Goal: Task Accomplishment & Management: Use online tool/utility

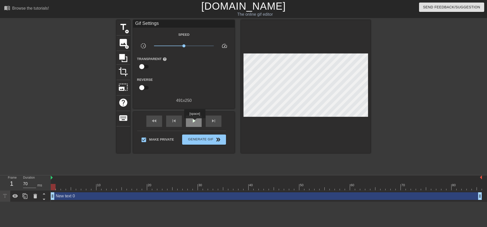
click at [195, 122] on span "play_arrow" at bounding box center [194, 121] width 6 height 6
click at [195, 122] on span "pause" at bounding box center [194, 121] width 6 height 6
type input "70"
drag, startPoint x: 100, startPoint y: 186, endPoint x: 0, endPoint y: 173, distance: 100.9
click at [0, 173] on div "menu_book Browse the tutorials! Gifntext.com The online gif editor Send Feedbac…" at bounding box center [243, 101] width 487 height 202
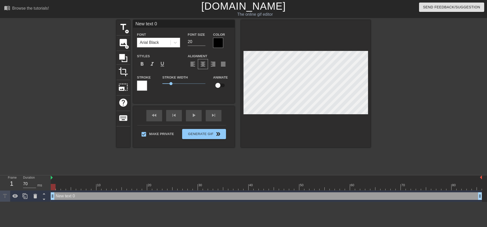
scroll to position [1, 1]
type input "I"
type textarea "I"
type input "If"
type textarea "If"
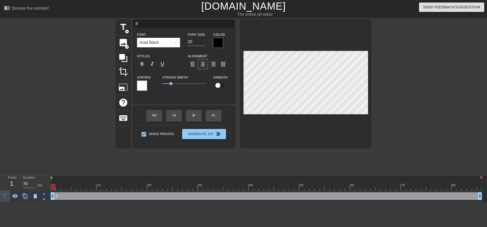
type input "If"
type textarea "If"
type input "If i"
type textarea "If i"
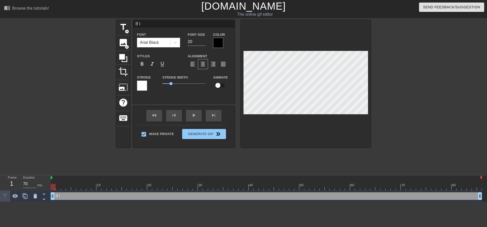
type input "If"
type textarea "If"
type input "If t"
type textarea "If t"
type input "If"
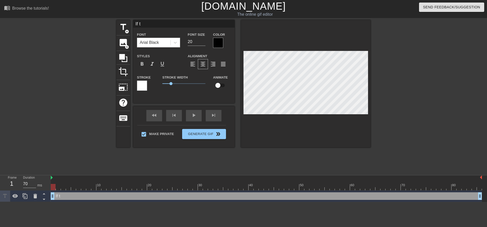
type textarea "If"
type input "If y"
type textarea "If y"
type input "If yo"
type textarea "If yo"
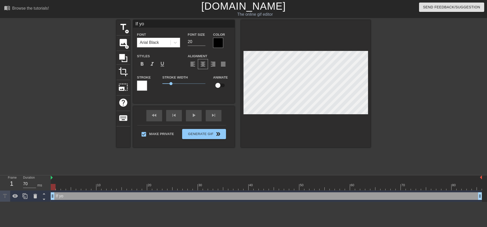
type input "If you"
type textarea "If you"
type input "If you"
type textarea "If you"
type input "If you w"
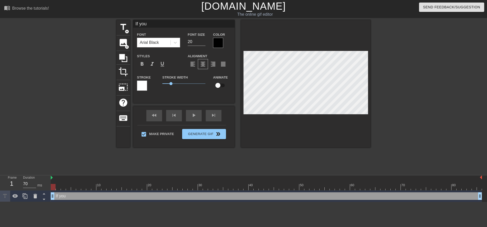
type textarea "If you w"
type input "If you wo"
type textarea "If you wo"
type input "If you won"
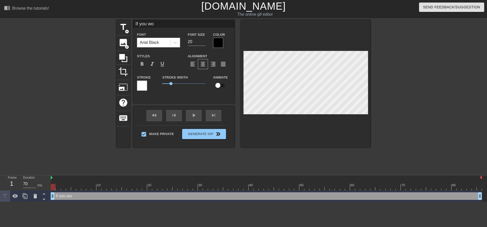
type textarea "If you won"
type input "If you wont"
type textarea "If you wont"
type input "If you wont"
type textarea "If you wont"
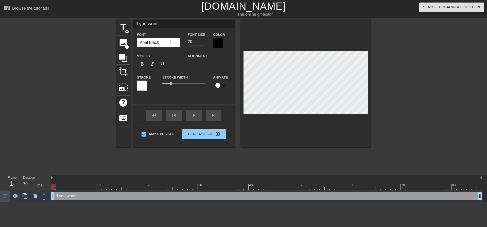
type input "If you wont s"
type textarea "If you wont s"
type input "If you wont"
type textarea "If you wont"
type input "If you wont"
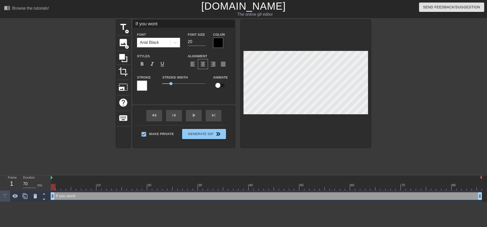
type textarea "If you wont"
type input "If you won"
type textarea "If you won;"
type input "If you won;"
type textarea "If you won;"
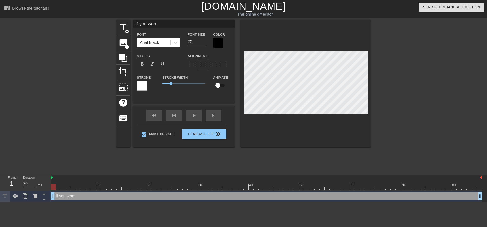
scroll to position [1, 2]
type input "If you won;"
type textarea "If you won;"
type input "If you won"
type textarea "If you won"
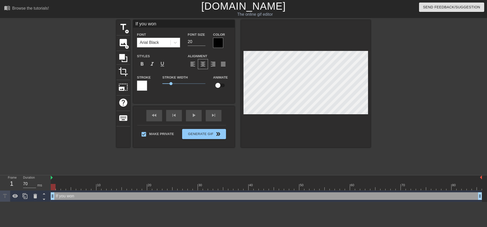
type input "If you won'"
type textarea "If you won'"
type input "If you won't"
type textarea "If you won't"
type input "If you won't"
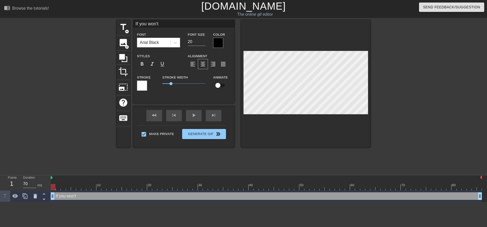
type textarea "If you won't"
type input "If you won't n"
type textarea "If you won't n"
type input "If you won't ne"
type textarea "If you won't ne"
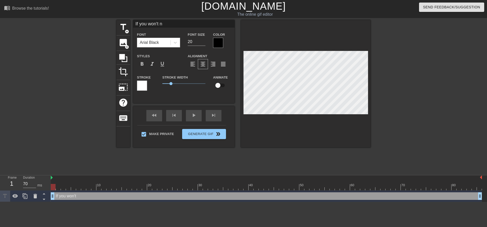
scroll to position [1, 2]
type input "If you won't n"
type textarea "If you won't n"
type input "If you won't"
type textarea "If you won't"
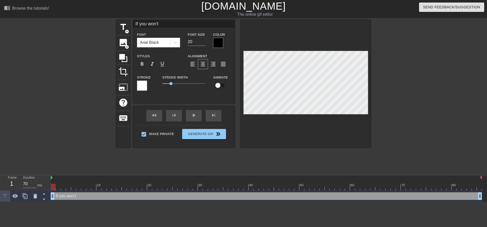
type input "If you won't b"
type textarea "If you won't b"
type input "If you won't be"
type textarea "If you won't be"
type input "If you won't be"
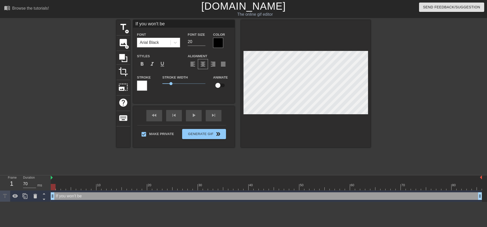
type textarea "If you won't be"
type input "If you won't be q"
type textarea "If you won't be q"
type input "If you won't be qu"
type textarea "If you won't be qu"
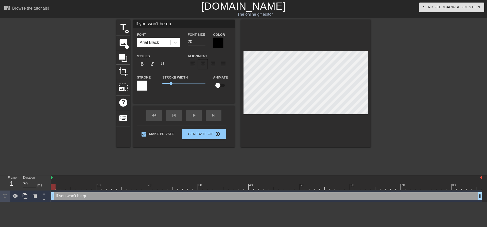
type input "If you won't be qui"
type textarea "If you won't be qui"
type input "If you won't be quie"
type textarea "If you won't be quie"
type input "If you won't be quiet"
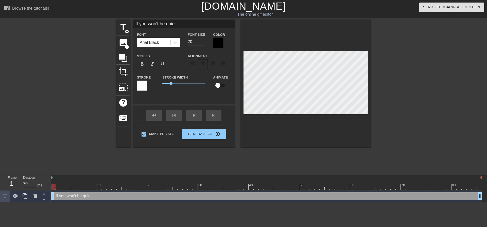
type textarea "If you won't be quiet"
type input "If you won't be quiet"
type textarea "If you won't be quiet"
type input "If you won't be quiet d"
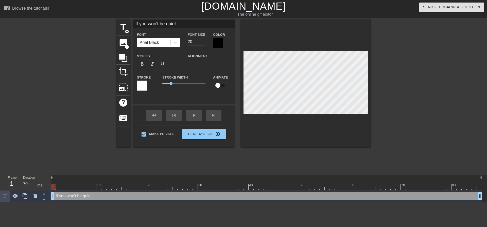
type textarea "If you won't be quiet d"
type input "If you won't be quiet"
type textarea "If you won't be quiet"
type input "If you won't be quiet t"
type textarea "If you won't be quiet t"
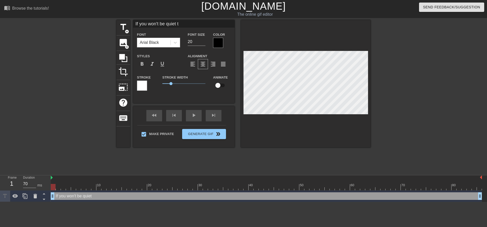
type input "If you won't be quiet th"
type textarea "If you won't be quiet th"
type input "If you won't be quiet the"
type textarea "If you won't be quiet the"
type input "If you won't be quiet then"
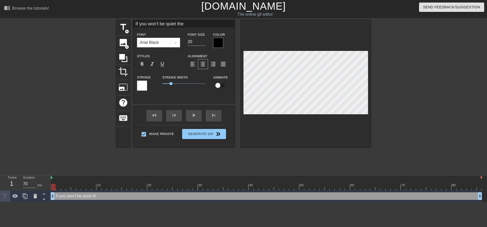
type textarea "If you won't be quiet then"
type input "If you won't be quiet then"
type textarea "If you won't be quiet then"
type input "If you won't be quiet then D"
type textarea "If you won't be quiet then D"
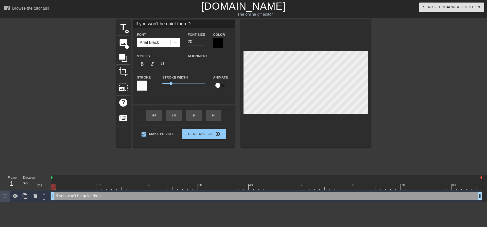
type input "If you won't be quiet then Da"
type textarea "If you won't be quiet then Da"
type input "If you won't be quiet then Dad"
type textarea "If you won't be quiet then Dad"
type input "If you won't be quiet then Dadd"
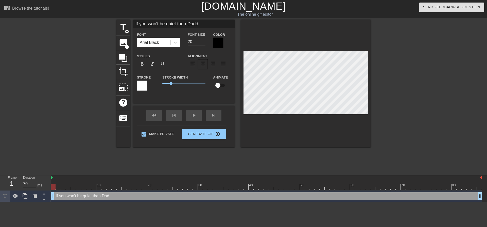
type textarea "If you won't be quiet then Dadd"
type input "If you won't be quiet then Daddy"
type textarea "If you won't be quiet then Daddy"
type input "If you won't be quiet then Daddy"
type textarea "If you won't be quiet then Daddy"
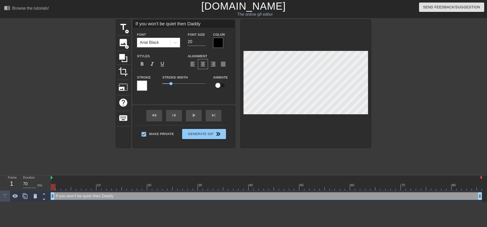
scroll to position [1, 1]
type input "If you won't be quiet then Daddyw"
type textarea "If you won't be quiet then Daddy w"
type input "If you won't be quiet then Daddywi"
type textarea "If you won't be quiet then Daddy wi"
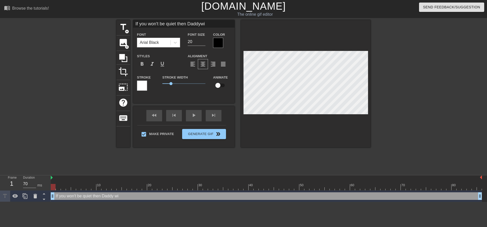
type input "If you won't be quiet then Daddywil"
type textarea "If you won't be quiet then Daddy wil"
type input "If you won't be quiet then Daddywill"
type textarea "If you won't be quiet then Daddy will"
type input "If you won't be quiet then Daddywill"
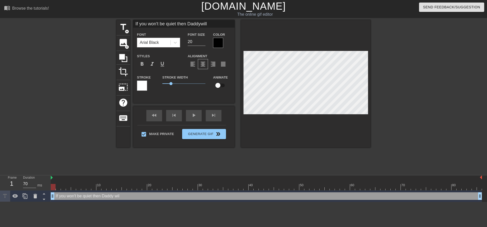
type textarea "If you won't be quiet then Daddy will"
type input "If you won't be quiet then Daddywill m"
type textarea "If you won't be quiet then Daddy will m"
type input "If you won't be quiet then Daddywill ma"
type textarea "If you won't be quiet then Daddy will ma"
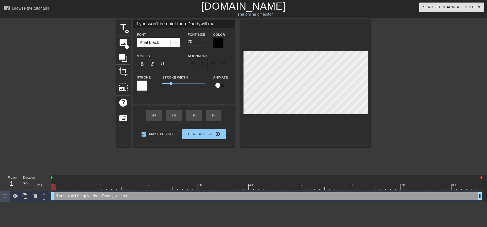
type input "If you won't be quiet then Daddywill mak"
type textarea "If you won't be quiet then Daddy will mak"
type input "If you won't be quiet then Daddywill make"
type textarea "If you won't be quiet then Daddy will make"
type input "If you won't be quiet then Daddywill make"
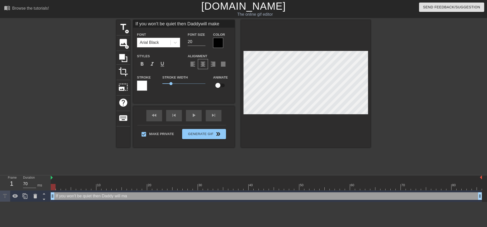
type textarea "If you won't be quiet then Daddy will make"
type input "If you won't be quiet then Daddywill make y"
type textarea "If you won't be quiet then Daddy will make y"
type input "If you won't be quiet then Daddywill make yo"
type textarea "If you won't be quiet then Daddy will make yo"
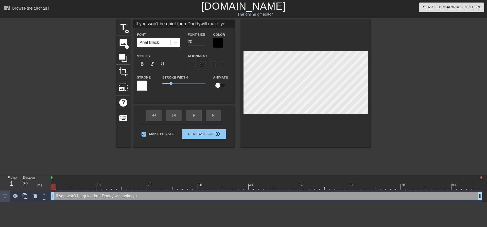
type input "If you won't be quiet then Daddywill make yo"
type textarea "If you won't be quiet then Daddy will make yo"
type input "If you won't be quiet then Daddywill make yo"
type textarea "If you won't be quiet then Daddy will make yo"
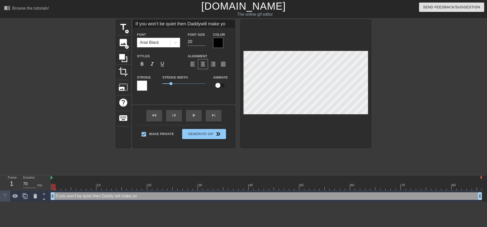
type input "If you won't be quiet then Daddywill make you"
type textarea "If you won't be quiet then Daddy will make you"
type input "If you won't be quiet then Daddywill make you"
type textarea "If you won't be quiet then Daddy will make you"
type input "If you won't be quiet then Daddywill make you b"
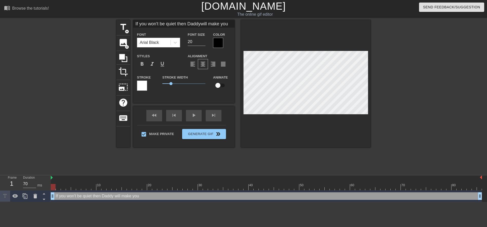
type textarea "If you won't be quiet then Daddy will make you b"
type input "If you won't be quiet then Daddywill make you be"
type textarea "If you won't be quiet then Daddy will make you be"
type input "If you won't be quiet then Daddywill make you be"
type textarea "If you won't be quiet then Daddy will make you be"
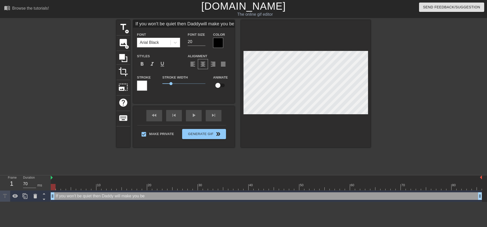
type input "If you won't be quiet then Daddywill make you be q"
type textarea "If you won't be quiet then Daddy will make you be q"
type input "If you won't be quiet then Daddywill make you be qu"
type textarea "If you won't be quiet then Daddy will make you be qu"
type input "If you won't be quiet then Daddywill make you be qui"
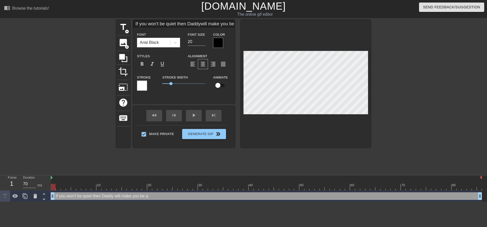
type textarea "If you won't be quiet then Daddy will make you be qui"
type input "If you won't be quiet then Daddywill make you be quie"
type textarea "If you won't be quiet then Daddy will make you be quie"
type input "If you won't be quiet then Daddywill make you be quiet"
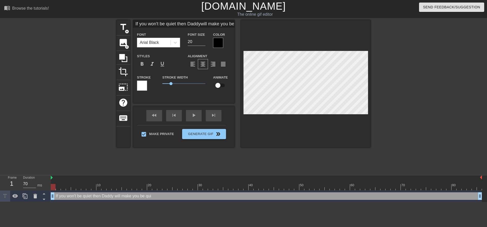
type textarea "If you won't be quiet then Daddy will make you be quiet"
type input "If you won't be quiet then Daddywill make you be quiet."
type textarea "If you won't be quiet then Daddy will make you be quiet."
type input "If you won't be quiet then Daddywill make you be quiet.."
type textarea "If you won't be quiet then Daddy will make you be quiet.."
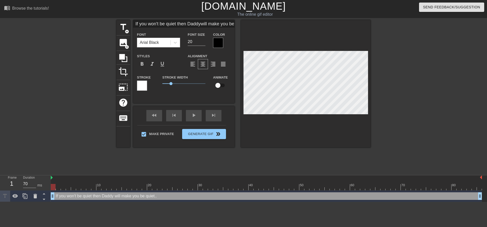
type input "If you won't be quiet then Daddywill make you be quiet..."
type textarea "If you won't be quiet then Daddy will make you be quiet..."
type input "If you won't be quiet then Daddywill make you be quiet..."
type textarea "If you won't be quiet then Daddy will make you be quiet..."
type input "If you won't be quiet then Daddywill make you be quiet..."
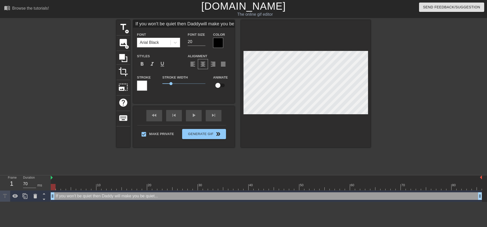
type textarea "If you won't be quiet then Daddy will make you be quiet..."
type input "If you won't be quiet then Daddywill make you be quiet..."
type textarea "If you won't be quiet then Daddy will make you be quiet..."
type input "If you won't be quiet then Daddywill make you be quiet..."
type textarea "If you won't be quiet then Daddy will make you be quiet..."
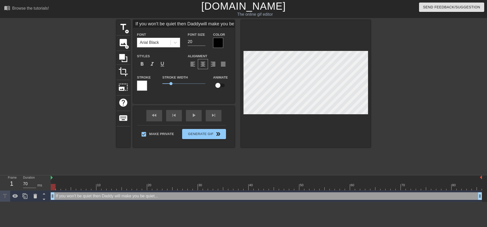
type input "If you won't be quiet then Daddywill make you be quiet..."
type textarea "If you won't be quiet then Daddy will make you be quiet..."
type input "If you won't be quiet then Daddywill make you be quiet..."
type textarea "If you won't be quiet then Daddy will make you be quiet..."
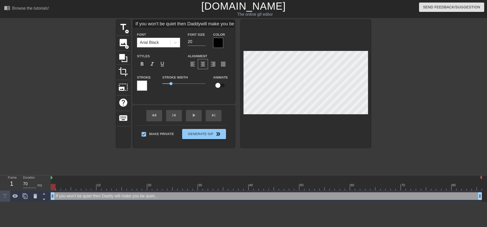
type input "If you won't be quiet then Daddywill make you be quiet..."
type textarea "If you won't be quiet then Daddy will make you be quiet..."
type input "If you won't be quiet then Daddywill make you be quiet...S"
type textarea "If you won't be quiet then Daddy will make you be quiet... S"
type input "If you won't be quiet then Daddywill make you be quiet...St"
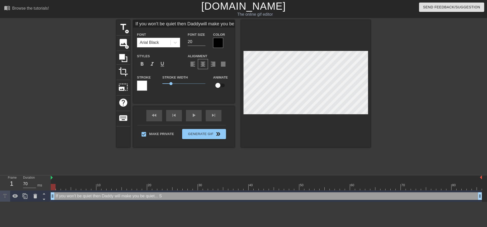
type textarea "If you won't be quiet then Daddy will make you be quiet... St"
type input "If you won't be quiet then Daddywill make you be quiet...Stu"
type textarea "If you won't be quiet then Daddy will make you be quiet... Stu"
type input "If you won't be quiet then Daddywill make you be quiet...Stup"
type textarea "If you won't be quiet then Daddy will make you be quiet... Stup"
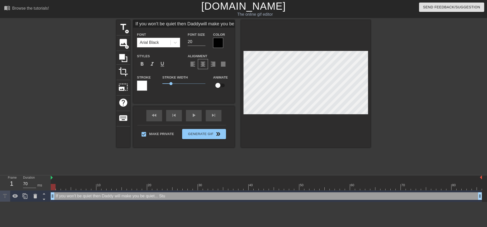
scroll to position [3, 1]
type input "If you won't be quiet then Daddywill make you be quiet...Stupi"
type textarea "If you won't be quiet then Daddy will make you be quiet... Stupid"
type input "If you won't be quiet then Daddywill make you be quiet...Stupid"
type textarea "If you won't be quiet then Daddy will make you be quiet... Stupid"
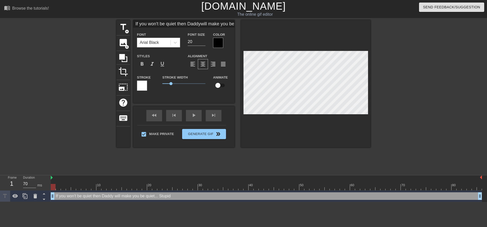
type input "If you won't be quiet then Daddywill make you be quiet...Stupid p"
type textarea "If you won't be quiet then Daddy will make you be quiet... Stupid p"
type input "If you won't be quiet then Daddywill make you be quiet...Stupid pi"
type textarea "If you won't be quiet then Daddy will make you be quiet... Stupid pi"
type input "If you won't be quiet then Daddywill make you be quiet...Stupid pig"
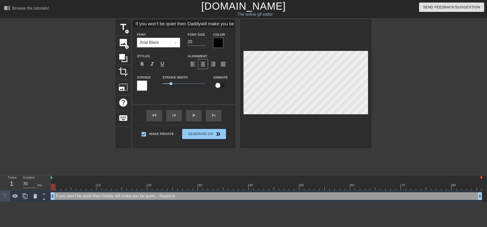
type textarea "If you won't be quiet then Daddy will make you be quiet... Stupid pig"
type input "If you won't be quiet then Daddywill make you be quiet...Stupid pi"
type textarea "If you won't be quiet then Daddy will make you be quiet... Stupid pi"
type input "If you won't be quiet then Daddywill make you be quiet...Stupid pig"
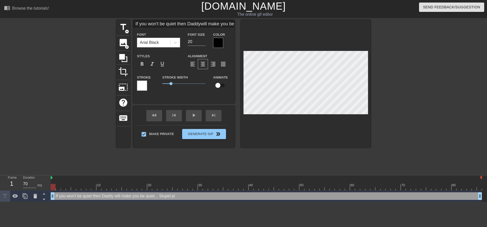
type textarea "If you won't be quiet then Daddy will make you be quiet... Stupid pig"
type input "If you won't be quiet then Daddywill make you be quiet...Stupid pi"
type textarea "If you won't be quiet then Daddy will make you be quiet... Stupid pi"
type input "If you won't be quiet then Daddywill make you be quiet...Stupid p"
type textarea "If you won't be quiet then Daddy will make you be quiet... Stupid p"
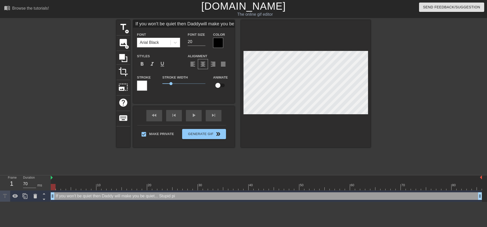
type input "If you won't be quiet then Daddywill make you be quiet...Stupid"
click at [395, 104] on div at bounding box center [415, 96] width 76 height 152
click at [362, 122] on div at bounding box center [306, 84] width 130 height 128
click at [365, 116] on div at bounding box center [306, 84] width 130 height 128
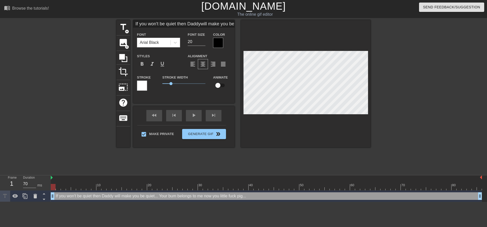
scroll to position [2, 1]
click at [396, 99] on div at bounding box center [415, 96] width 76 height 152
click at [369, 114] on div at bounding box center [306, 84] width 130 height 128
click at [421, 96] on div at bounding box center [415, 96] width 76 height 152
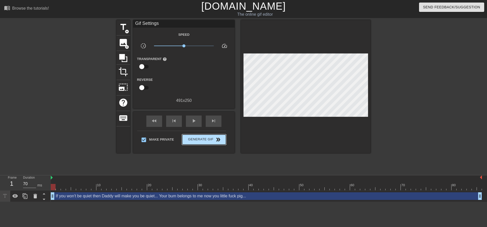
click at [213, 140] on span "Generate Gif double_arrow" at bounding box center [204, 140] width 40 height 6
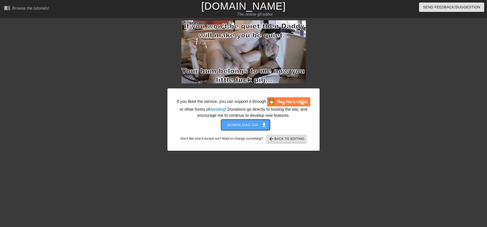
click at [235, 127] on span "Download gif get_app" at bounding box center [245, 125] width 37 height 7
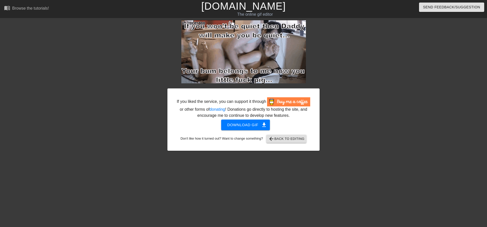
click at [358, 109] on div at bounding box center [364, 96] width 76 height 152
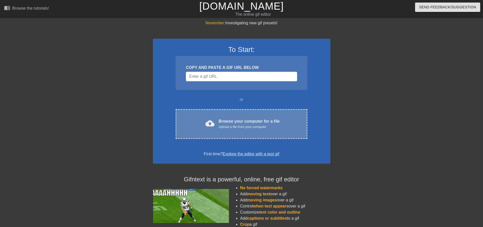
click at [276, 119] on div "Browse your computer for a file Upload a file from your computer" at bounding box center [249, 124] width 61 height 11
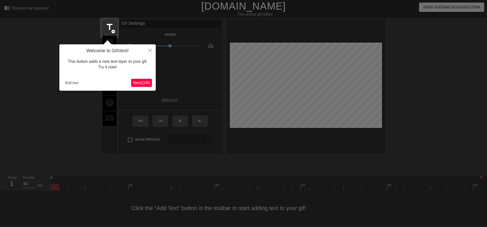
click at [64, 90] on div "Welcome to Gifntext! This button adds a new text layer to your gif. Try it now!…" at bounding box center [107, 67] width 96 height 46
click at [67, 87] on button "End tour" at bounding box center [72, 83] width 18 height 8
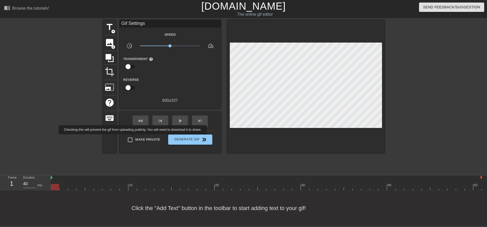
click at [134, 137] on input "Make Private" at bounding box center [130, 140] width 11 height 11
checkbox input "true"
click at [111, 26] on span "title" at bounding box center [110, 27] width 10 height 10
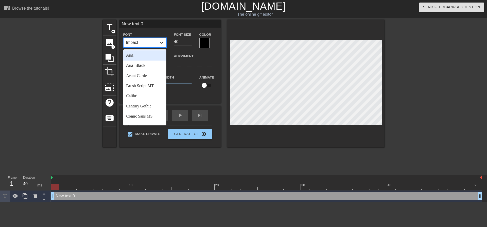
click at [162, 41] on icon at bounding box center [161, 42] width 5 height 5
click at [146, 67] on div "Arial Black" at bounding box center [144, 66] width 43 height 10
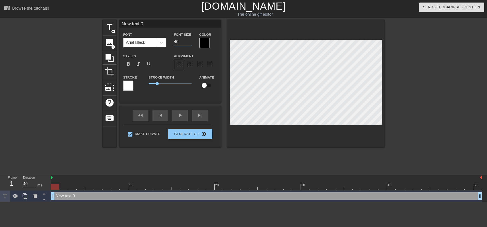
drag, startPoint x: 182, startPoint y: 41, endPoint x: 150, endPoint y: 43, distance: 32.3
click at [151, 43] on div "Font Arial Black Font Size 40 Color" at bounding box center [171, 39] width 102 height 16
type input "20"
click at [191, 63] on span "format_align_center" at bounding box center [189, 64] width 6 height 6
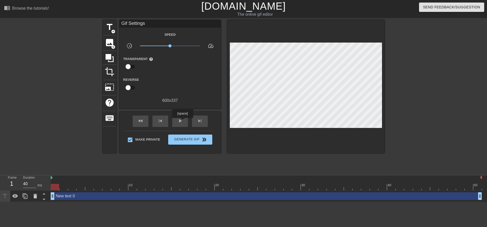
click at [182, 122] on div "fast_rewind skip_previous play_arrow skip_next" at bounding box center [170, 121] width 83 height 19
click at [182, 122] on span "play_arrow" at bounding box center [180, 121] width 6 height 6
click at [182, 121] on span "pause" at bounding box center [180, 121] width 6 height 6
drag, startPoint x: 117, startPoint y: 183, endPoint x: 77, endPoint y: 181, distance: 39.9
click at [77, 181] on div "10 20 30 40 50" at bounding box center [266, 185] width 431 height 8
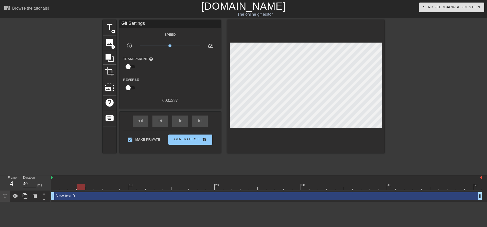
drag, startPoint x: 77, startPoint y: 191, endPoint x: 79, endPoint y: 190, distance: 2.8
click at [79, 190] on div "10 20 30 40 50 New text 0 drag_handle drag_handle" at bounding box center [269, 189] width 436 height 27
drag, startPoint x: 79, startPoint y: 188, endPoint x: 0, endPoint y: 193, distance: 79.6
click at [0, 194] on div "Frame 1 Duration 40 ms 10 20 30 40 50 New text 0 drag_handle drag_handle" at bounding box center [243, 189] width 487 height 27
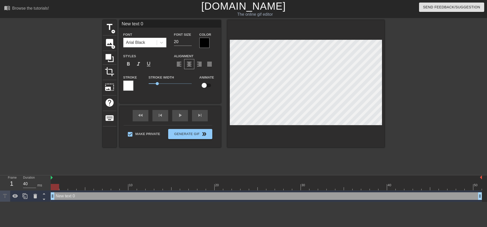
scroll to position [1, 2]
click at [178, 116] on div "play_arrow" at bounding box center [180, 115] width 16 height 11
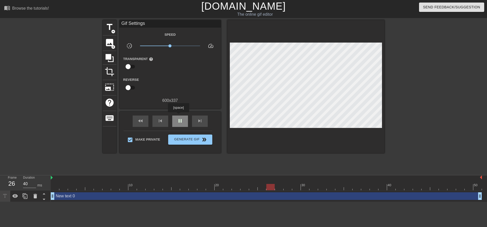
click at [178, 116] on div "pause" at bounding box center [180, 121] width 16 height 11
type input "40"
drag, startPoint x: 306, startPoint y: 190, endPoint x: 2, endPoint y: 181, distance: 304.9
click at [0, 184] on div "Frame 1 Duration 40 ms 10 20 30 40 50 New text 0 drag_handle drag_handle" at bounding box center [243, 189] width 487 height 27
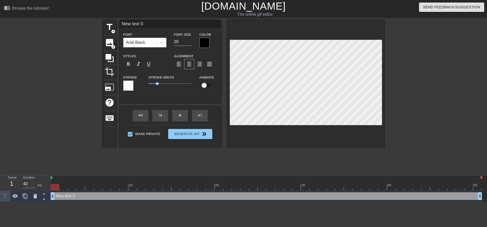
scroll to position [1, 1]
type input "N"
type textarea "N"
type input "Ne"
type textarea "Ne"
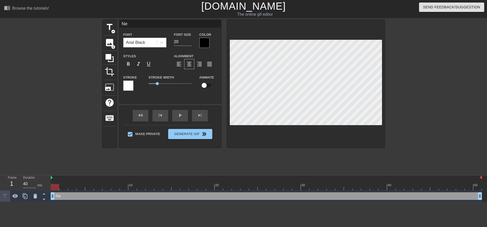
type input "Nex"
type textarea "Nex"
type input "Next"
type textarea "Next"
type input "Next"
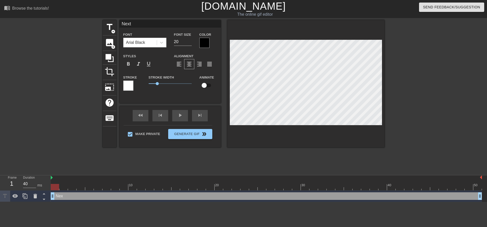
type textarea "Next"
type input "Next t"
type textarea "Next t"
type input "Next ti"
type textarea "Next ti"
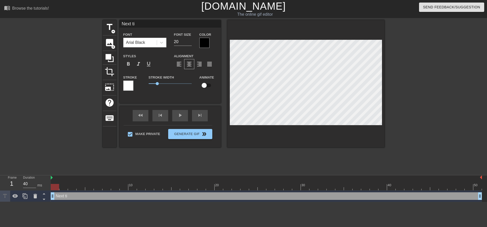
type input "Next tim"
type textarea "Next tim"
type input "Next time"
type textarea "Next time"
type input "Next time"
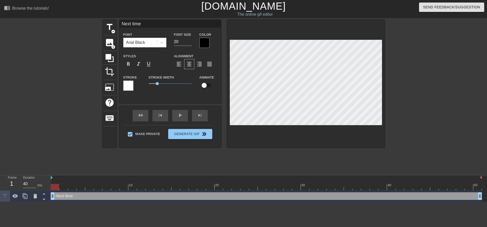
type textarea "Next time"
type input "Next time D"
type textarea "Next time D"
type input "Next time Da"
type textarea "Next time Da"
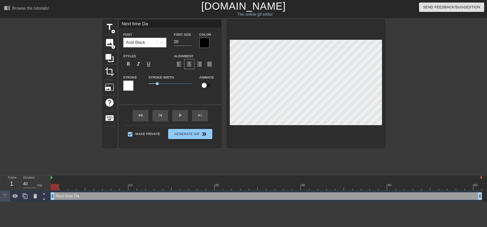
type input "Next time Dad"
type textarea "Next time Dad"
type input "Next time Dadd"
type textarea "Next time Daddy"
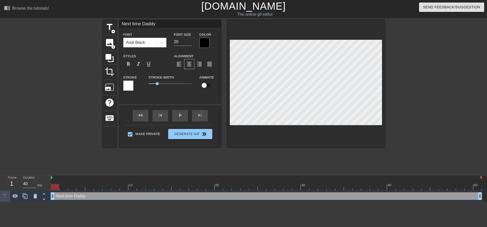
type input "Next time Daddy"
type textarea "Next time Daddy"
type input "Next time Daddy e"
type textarea "Next time Daddy e"
type input "Next time Daddy ex"
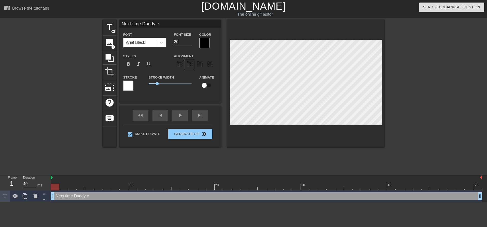
type textarea "Next time Daddy ex"
type input "Next time Daddy exp"
type textarea "Next time Daddy exp"
type input "Next time Daddy expe"
type textarea "Next time Daddy expe"
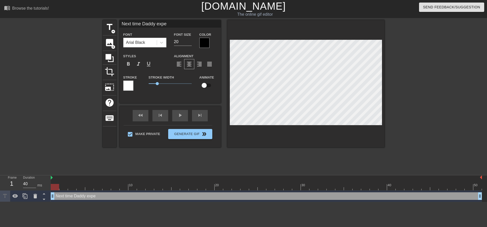
type input "Next time Daddy expec"
type textarea "Next time Daddy expec"
type input "Next time Daddy expect"
type textarea "Next time Daddy expect"
type input "Next time Daddy expects"
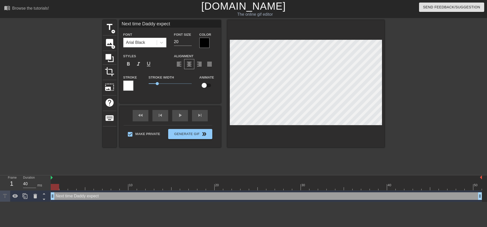
type textarea "Next time Daddy expects"
type input "Next time Daddy expects"
type textarea "Next time Daddy expects"
type input "Next time Daddy expects y"
type textarea "Next time Daddy expects y"
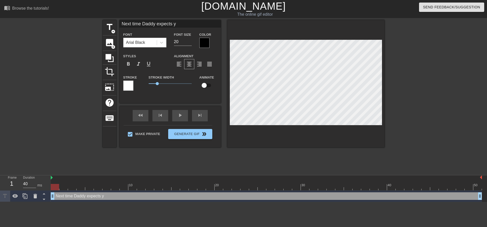
type input "Next time Daddy expects yo"
type textarea "Next time Daddy expects yo"
type input "Next time Daddy expects you"
type textarea "Next time Daddy expects you"
type input "Next time Daddy expects you"
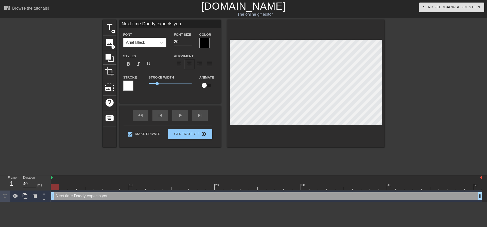
type textarea "Next time Daddy expects you"
type input "Next time Daddy expects you t"
type textarea "Next time Daddy expects you t"
type input "Next time Daddy expects you to"
type textarea "Next time Daddy expects you to"
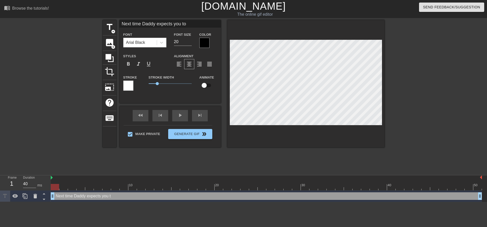
scroll to position [1, 4]
type input "Next time Daddy expects you to"
type textarea "Next time Daddy expects you to"
type input "Next time Daddy expects you to l"
type textarea "Next time Daddy expects you to l"
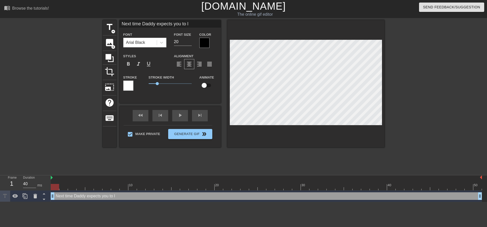
type input "Next time Daddy expects you to li"
type textarea "Next time Daddy expects you to li"
type input "Next time Daddy expects you to lis"
type textarea "Next time Daddy expects you to lis"
type input "Next time Daddy expects you to list"
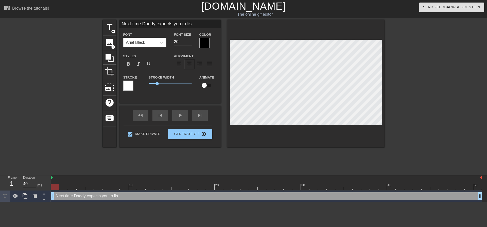
type textarea "Next time Daddy expects you to list"
type input "Next time Daddy expects you to liste"
type textarea "Next time Daddy expects you to liste"
type input "Next time Daddy expects you to listew"
type textarea "Next time Daddy expects you to listewn"
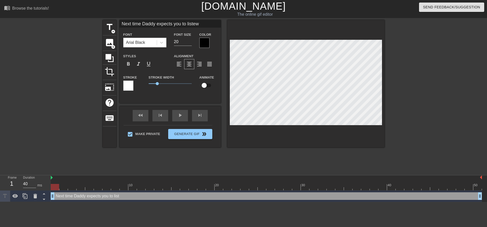
scroll to position [1, 4]
type input "Next time Daddy expects you to listew"
type textarea "Next time Daddy expects you to listew"
type input "Next time Daddy expects you to liste"
type textarea "Next time Daddy expects you to liste"
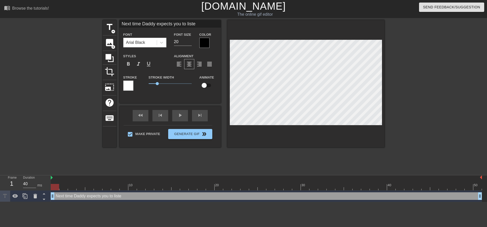
type input "Next time Daddy expects you to listen"
type textarea "Next time Daddy expects you to listen"
type input "Next time Daddy expects you to listen"
type textarea "Next time Daddy expects you to listen"
type input "Next time Daddy expects you to listen"
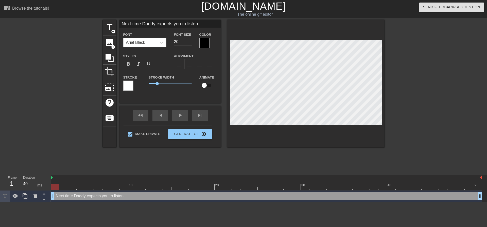
type textarea "Next time Daddy expects you to listen"
type input "Next time Daddy expects you to listen"
type textarea "Next time Daddy expects you to listen"
type input "Next time Daddy expects you to listen w"
type textarea "Next time Daddy expects you to listen w"
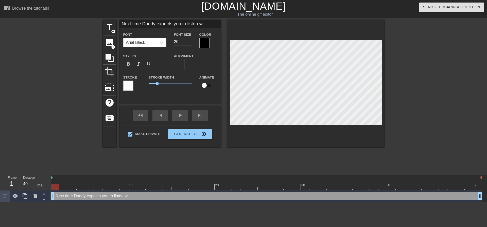
type input "Next time Daddy expects you to listen wh"
type textarea "Next time Daddy expects you to listen wh"
type input "Next time Daddy expects you to listen whe"
type textarea "Next time Daddy expects you to listen whe"
type input "Next time Daddy expects you to listen when"
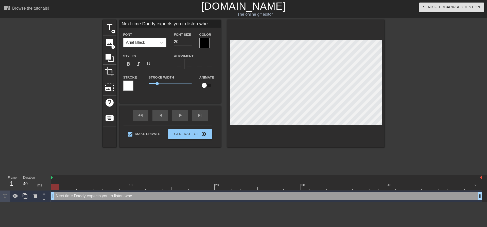
type textarea "Next time Daddy expects you to listen when"
type input "Next time Daddy expects you to listen whe"
type textarea "Next time Daddy expects you to listen whe"
type input "Next time Daddy expects you to listen wh"
type textarea "Next time Daddy expects you to listen wh"
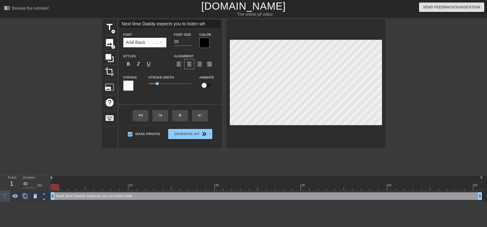
type input "Next time Daddy expects you to listen w"
type textarea "Next time Daddy expects you to listen w"
type input "Next time Daddy expects you to listen"
type textarea "Next time Daddy expects you to listen"
type input "Next time Daddy expects you to listen"
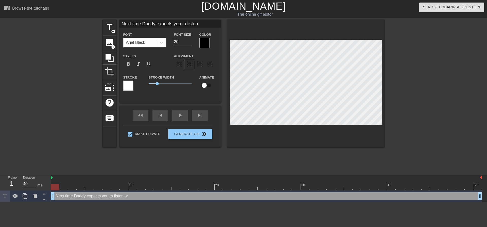
type textarea "Next time Daddy expects you to listen"
type input "Next time Daddy expects you to liste"
type textarea "Next time Daddy expects you to liste"
type input "Next time Daddy expects you to list"
type textarea "Next time Daddy expects you to list"
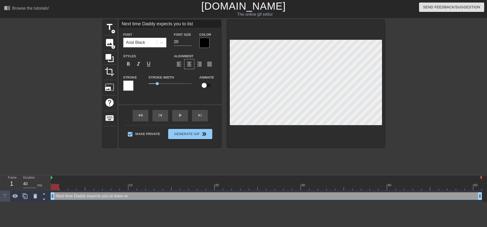
type input "Next time Daddy expects you to lis"
type textarea "Next time Daddy expects you to lis"
type input "Next time Daddy expects you to li"
type textarea "Next time Daddy expects you to li"
type input "Next time Daddy expects you to l"
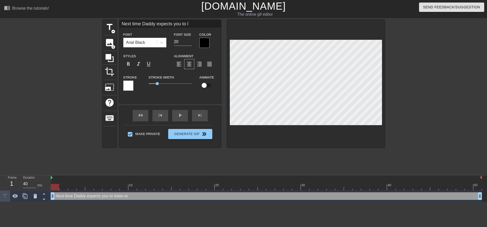
type textarea "Next time Daddy expects you to l"
type input "Next time Daddy expects you to"
type textarea "Next time Daddy expects you to"
type input "Next time Daddy expects you to"
type textarea "Next time Daddy expects you to"
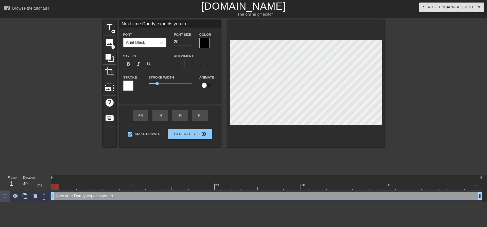
type input "Next time Daddy expects you t"
type textarea "Next time Daddy expects you t"
type input "Next time Daddy expects you"
type textarea "Next time Daddy expects you"
type input "Next time Daddy expects you"
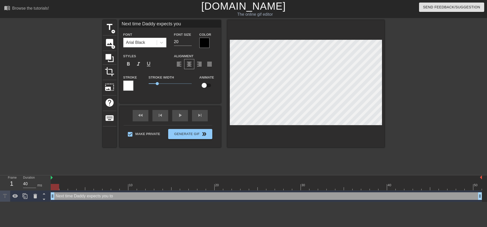
type textarea "Next time Daddy expects you"
type input "Next time Daddy expects yo"
type textarea "Next time Daddy expects yo"
type input "Next time Daddy expects y"
type textarea "Next time Daddy expects y"
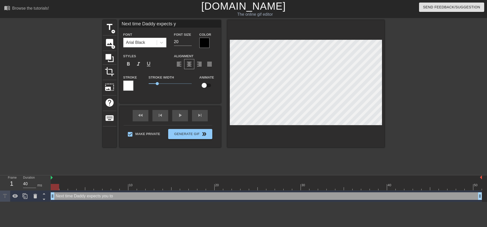
type input "Next time Daddy expects"
type textarea "Next time Daddy expects"
type input "Next time Daddy expects"
type textarea "Next time Daddy expects"
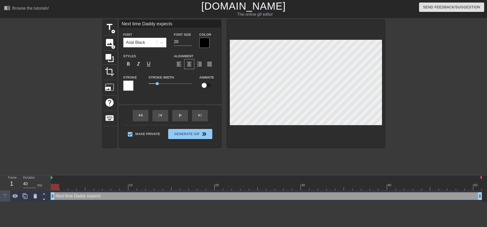
type input "Next time Daddy expect"
type textarea "Next time Daddy expect"
type input "Next time Daddy expec"
type textarea "Next time Daddy expec"
type input "Next time Daddy expe"
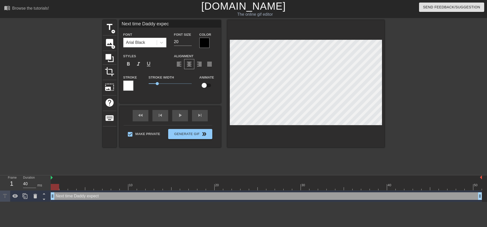
type textarea "Next time Daddy expe"
type input "Next time Daddy exp"
type textarea "Next time Daddy exp"
type input "Next time Daddy ex"
type textarea "Next time Daddy ex"
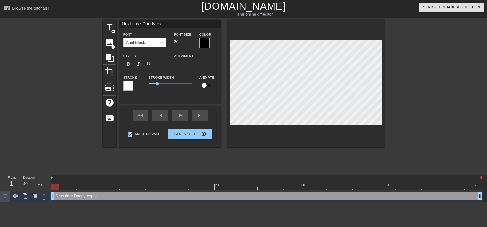
type input "Next time Daddy e"
type textarea "Next time Daddy e"
type input "Next time Daddy"
type textarea "Next time Daddy"
type input "Next time Daddy"
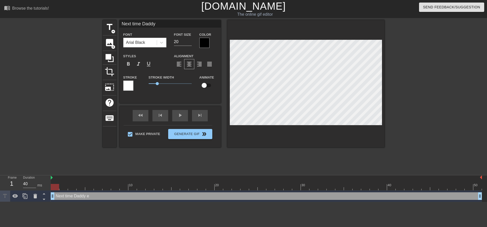
type textarea "Next time Daddy"
type input "Next time Dadd"
type textarea "Next time Dadd"
type input "Next time Dad"
type textarea "Next time Dad"
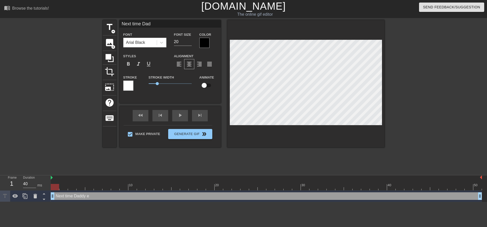
type input "Next time Da"
type textarea "Next time Da"
type input "Next time D"
type textarea "Next time D"
type input "Next time"
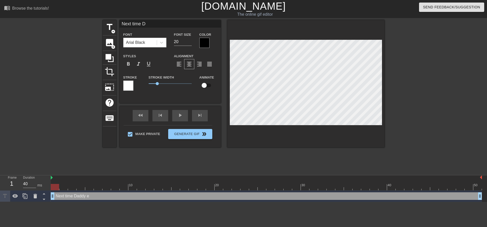
type textarea "Next time"
type input "Next time"
type textarea "Next time"
type input "Next tim"
type textarea "Next tim"
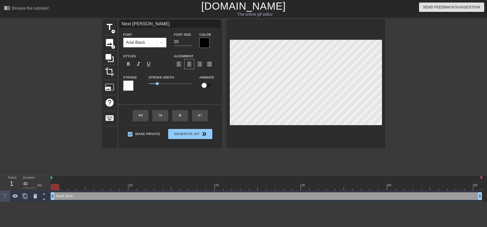
type input "Next ti"
type textarea "Next ti"
type input "Next t"
type textarea "Next t"
type input "Next"
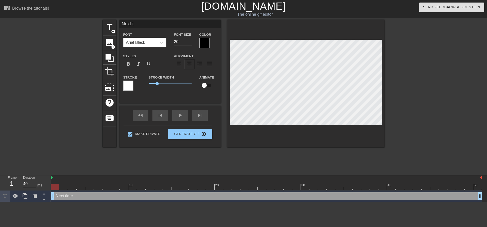
type textarea "Next"
type input "Next"
type textarea "Next"
type input "Nex"
type textarea "Nex"
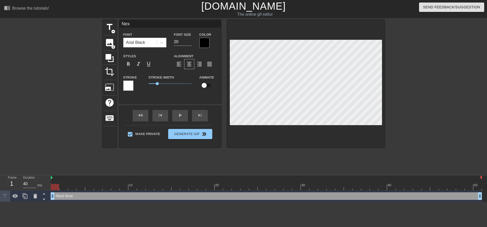
type input "Ne"
type textarea "Ne"
type input "N"
type textarea "N"
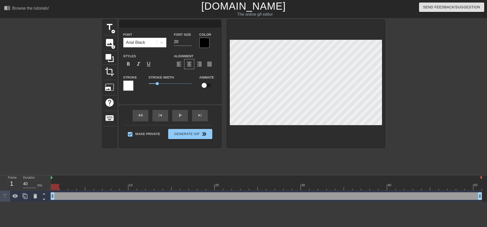
type input "/"
type textarea "/"
type input "S"
type textarea "S"
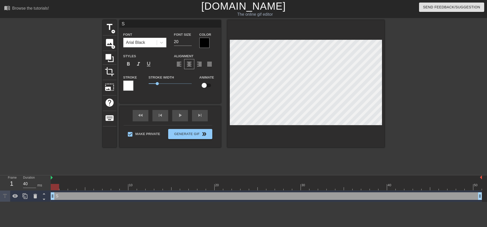
type input "St"
type textarea "St"
type input "Sto"
type textarea "Sto"
type input "St"
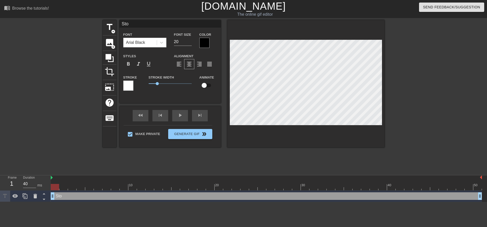
type textarea "St"
type input "S"
type textarea "S"
type input "T"
type textarea "T"
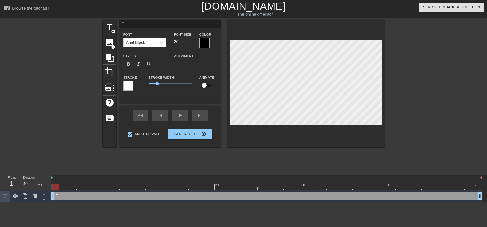
type input "Th"
type textarea "Th"
type input "Thi"
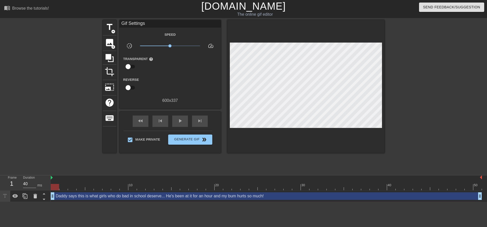
click at [401, 85] on div at bounding box center [429, 96] width 76 height 152
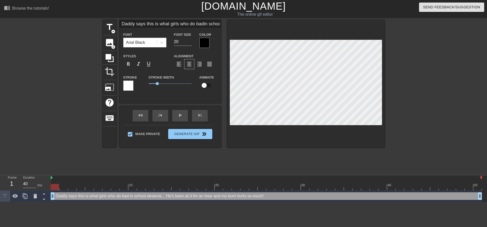
click at [377, 132] on div at bounding box center [305, 84] width 157 height 128
drag, startPoint x: 404, startPoint y: 98, endPoint x: 389, endPoint y: 99, distance: 15.8
click at [404, 98] on div at bounding box center [429, 96] width 76 height 152
click at [384, 130] on div at bounding box center [305, 84] width 157 height 128
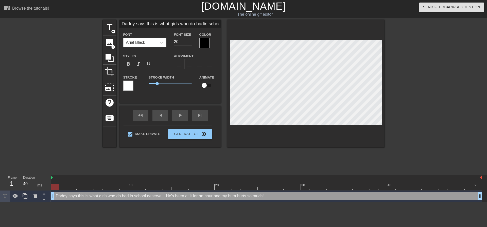
click at [382, 126] on div at bounding box center [305, 84] width 157 height 128
click at [430, 121] on div at bounding box center [429, 96] width 76 height 152
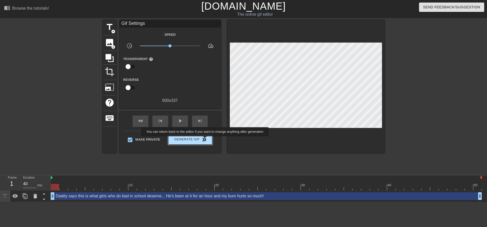
click at [206, 140] on span "double_arrow" at bounding box center [204, 140] width 6 height 6
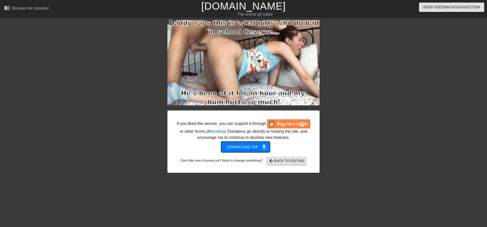
click at [245, 149] on span "Download gif get_app" at bounding box center [245, 147] width 37 height 7
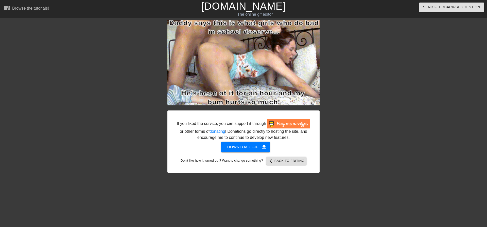
click at [398, 69] on div at bounding box center [364, 96] width 76 height 152
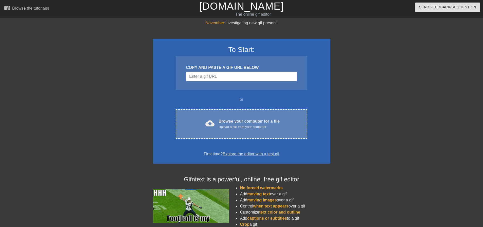
click at [223, 113] on div "cloud_upload Browse your computer for a file Upload a file from your computer C…" at bounding box center [241, 124] width 131 height 30
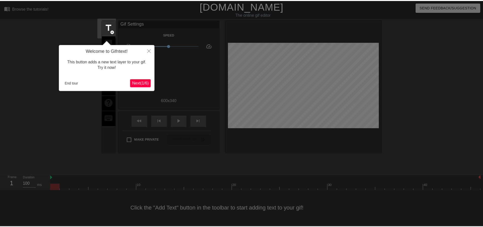
scroll to position [3, 0]
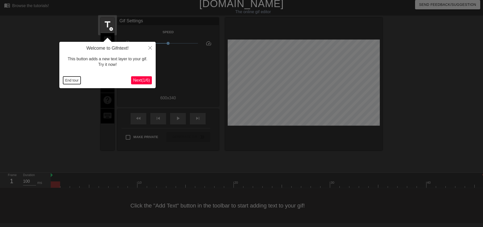
click at [69, 82] on button "End tour" at bounding box center [72, 81] width 18 height 8
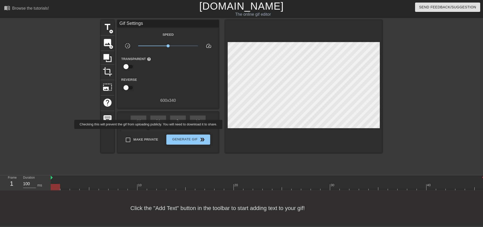
click at [149, 135] on label "Make Private" at bounding box center [141, 140] width 36 height 11
click at [133, 135] on input "Make Private" at bounding box center [128, 140] width 11 height 11
checkbox input "true"
click at [109, 22] on span "title" at bounding box center [108, 27] width 10 height 10
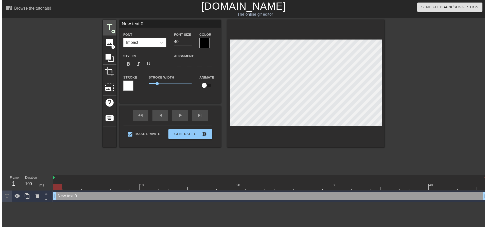
scroll to position [0, 0]
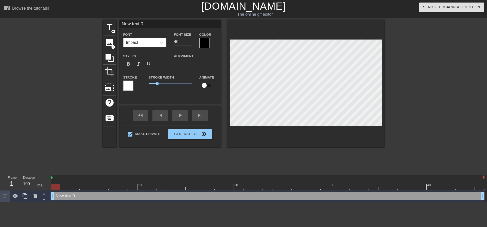
click at [132, 38] on div "Impact" at bounding box center [140, 42] width 33 height 9
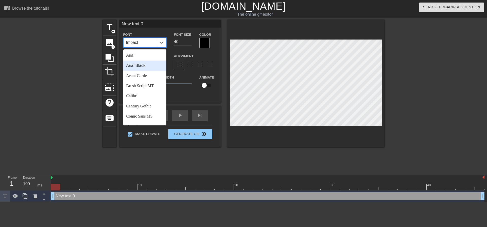
click at [139, 72] on div "Arial Arial Black Avant Garde Brush Script MT Calibri Century Gothic Comic Sans…" at bounding box center [144, 87] width 43 height 76
click at [143, 64] on div "Arial Black" at bounding box center [144, 66] width 43 height 10
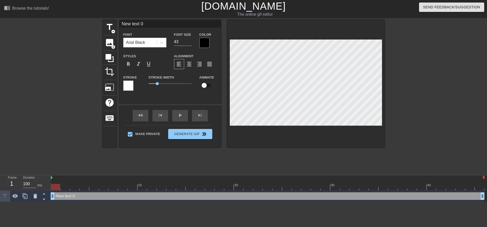
drag, startPoint x: 189, startPoint y: 39, endPoint x: 176, endPoint y: 32, distance: 15.0
click at [176, 38] on input "43" at bounding box center [183, 42] width 18 height 8
drag, startPoint x: 183, startPoint y: 43, endPoint x: 144, endPoint y: 37, distance: 39.1
click at [144, 37] on div "Font Arial Black Font Size 43 Color" at bounding box center [171, 39] width 102 height 16
type input "20"
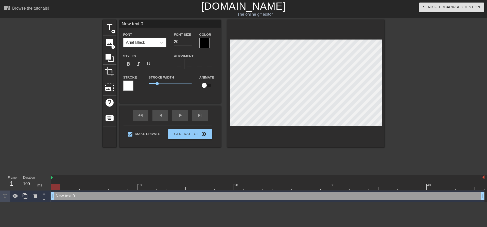
click at [190, 60] on div "format_align_center" at bounding box center [189, 64] width 10 height 10
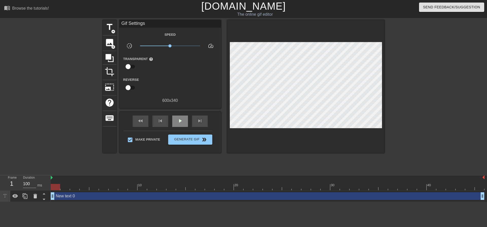
click at [177, 112] on div "fast_rewind skip_previous play_arrow skip_next" at bounding box center [170, 121] width 83 height 19
click at [179, 121] on span "play_arrow" at bounding box center [180, 121] width 6 height 6
click at [180, 123] on span "pause" at bounding box center [180, 121] width 6 height 6
drag, startPoint x: 183, startPoint y: 187, endPoint x: 19, endPoint y: 146, distance: 169.4
click at [19, 146] on div "menu_book Browse the tutorials! Gifntext.com The online gif editor Send Feedbac…" at bounding box center [243, 101] width 487 height 202
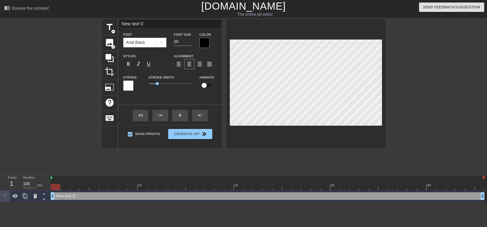
scroll to position [1, 2]
type input "A"
type textarea "A"
type input "Al"
type textarea "Al"
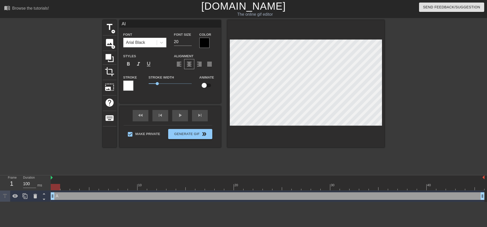
scroll to position [1, 1]
type input "All"
type textarea "All"
type input "All"
type textarea "All"
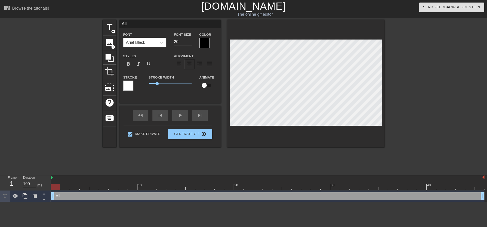
type input "All i"
type textarea "All i"
type input "All it"
type textarea "All it"
type input "All it"
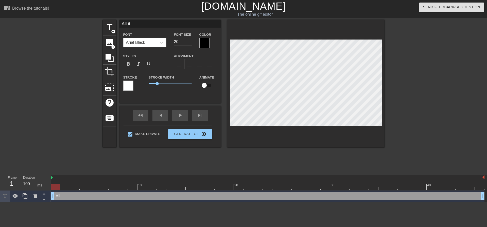
type textarea "All it"
type input "All it t"
type textarea "All it t"
type input "All it to"
type textarea "All it to"
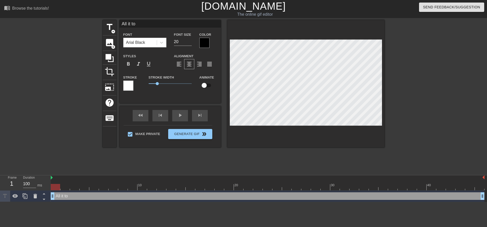
type input "All it too"
type textarea "All it too"
type input "All it took"
type textarea "All it took"
type input "All it took"
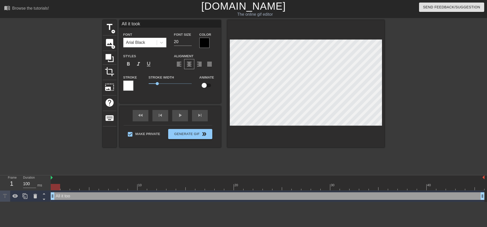
type textarea "All it took"
type input "All it took w"
type textarea "All it took w"
type input "All it took wa"
type textarea "All it took wa"
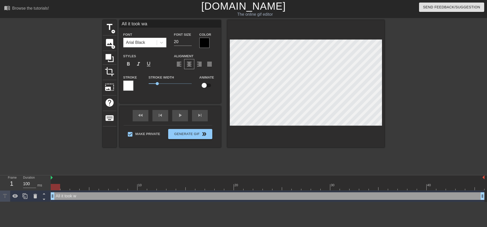
type input "All it took was"
type textarea "All it took was"
type input "All it took was"
type textarea "All it took was"
type input "All it took was o"
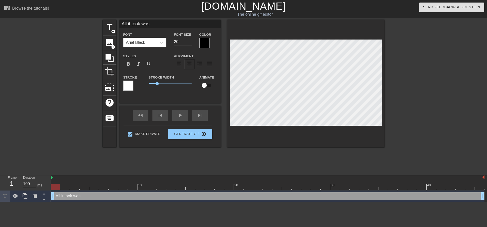
type textarea "All it took was o"
type input "All it took was on"
type textarea "All it took was on"
type input "All it took was one"
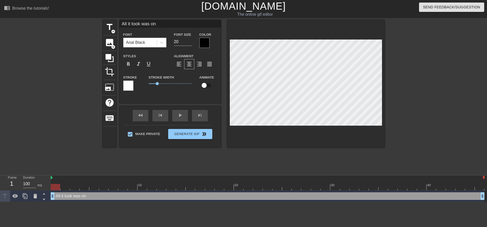
type textarea "All it took was one"
type input "All it took was one"
type textarea "All it took was one"
type input "All it took was one l"
type textarea "All it took was one l"
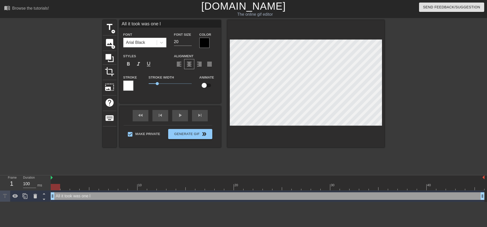
type input "All it took was one lo"
type textarea "All it took was one lo"
type input "All it took was one loo"
type textarea "All it took was one loo"
type input "All it took was one look"
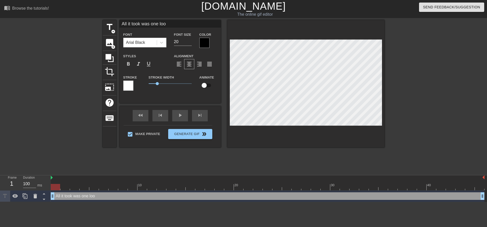
type textarea "All it took was one look"
type input "All it took was one look"
type textarea "All it took was one look"
type input "All it took was one look a"
type textarea "All it took was one look a"
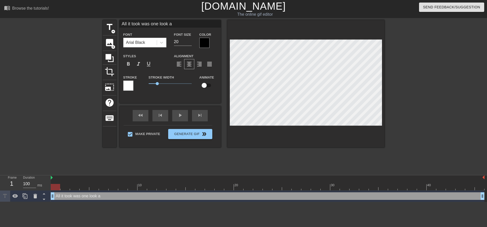
type input "All it took was one look at"
type textarea "All it took was one look at"
type input "All it took was one look at"
type textarea "All it took was one look at"
type input "All it took was one look at o"
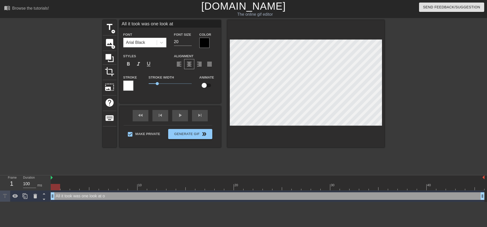
type textarea "All it took was one look at o"
type input "All it took was one look at ou"
type textarea "All it took was one look at ou"
type input "All it took was one look at our"
type textarea "All it took was one look at our"
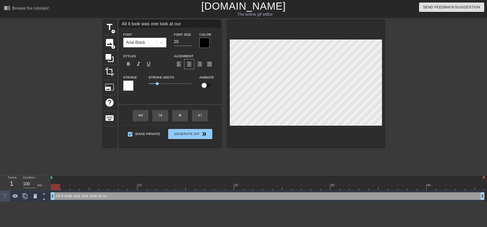
type input "All it took was one look at our"
type textarea "All it took was one look at our"
type input "All it took was one look at our c"
type textarea "All it took was one look at our c"
type input "All it took was one look at our co"
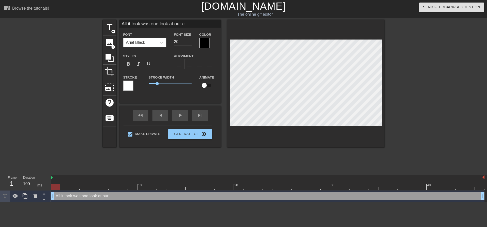
type textarea "All it took was one look at our co"
type input "All it took was one look at our coc"
type textarea "All it took was one look at our coc"
type input "All it took was one look at our cock"
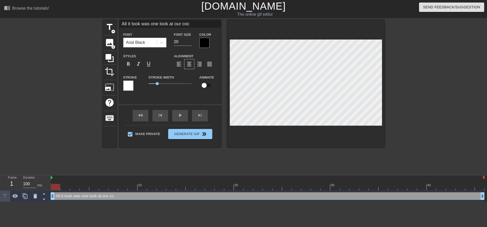
type textarea "All it took was one look at our cock"
type input "All it took was one look at our cocks"
type textarea "All it took was one look at our cocks"
type input "All it took was one look at our cocks"
type textarea "All it took was one look at our cocks"
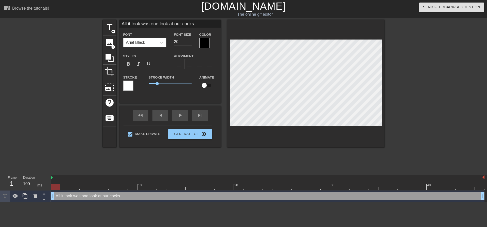
type input "All it took was one look at our cocks"
type textarea "All it took was one look at our cocks"
type input "All it took was one look at our cocks t"
type textarea "All it took was one look at our cocks t"
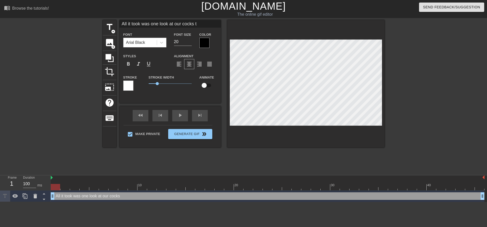
type input "All it took was one look at our cocks to"
type textarea "All it took was one look at our cocks to"
type input "All it took was one look at our cocks to"
type textarea "All it took was one look at our cocks to"
type input "All it took was one look at our cocks to d"
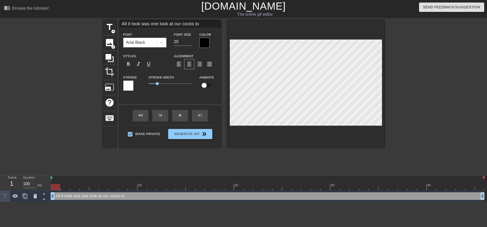
type textarea "All it took was one look at our cocks to d"
type input "All it took was one look at our cocks to dr"
type textarea "All it took was one look at our cocks to dr"
type input "All it took was one look at our cocks to dri"
type textarea "All it took was one look at our cocks to dri"
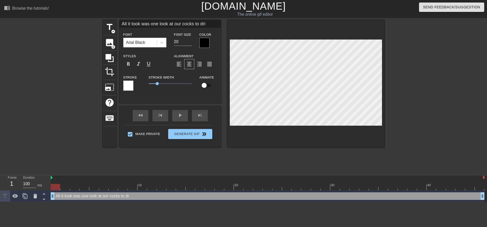
type input "All it took was one look at our cocks to driv"
type textarea "All it took was one look at our cocks to driv"
type input "All it took was one look at our cocks to drive"
type textarea "All it took was one look at our cocks to drive"
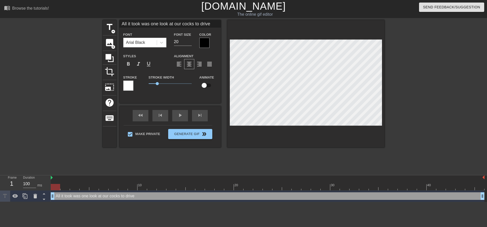
type input "All it took was one look at our cocks to drive t"
type textarea "All it took was one look at our cocks to drive t"
type input "All it took was one look at our cocks to drive"
type textarea "All it took was one look at our cocks to drive"
type input "All it took was one look at our cocks to drive T"
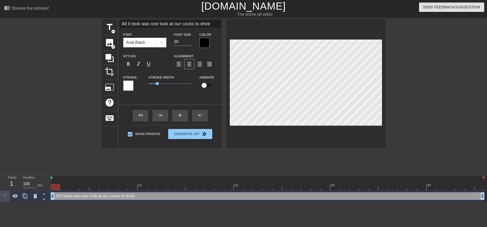
type textarea "All it took was one look at our cocks to drive T"
type input "All it took was one look at our cocks to drive Ta"
type textarea "All it took was one look at our cocks to drive Ta"
type input "All it took was one look at our cocks to drive Tay"
type textarea "All it took was one look at our cocks to drive Tay"
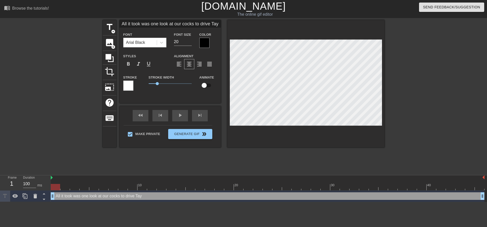
type input "All it took was one look at our cocks to drive Tayl"
type textarea "All it took was one look at our cocks to drive Tayl"
type input "All it took was one look at our cocks to drive Taylo"
type textarea "All it took was one look at our cocks to drive Taylo"
type input "All it took was one look at our cocks to drive Taylor"
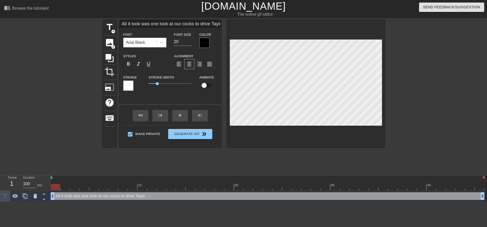
type textarea "All it took was one look at our cocks to drive Taylor"
type input "All it took was one look at our cocks to drive Taylor"
type textarea "All it took was one look at our cocks to drive Taylor"
type input "All it took was one look at our cocks to drive Taylor a"
type textarea "All it took was one look at our cocks to drive Taylor a"
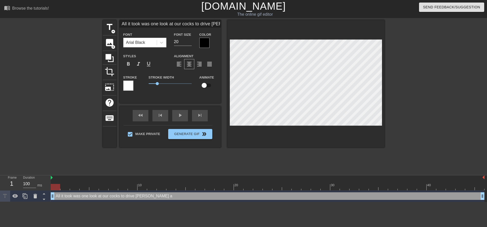
type input "All it took was one look at our cocks to drive Taylor ab"
type textarea "All it took was one look at our cocks to drive Taylor ab"
type input "All it took was one look at our cocks to drive Taylor abs"
type textarea "All it took was one look at our cocks to drive Taylor abs"
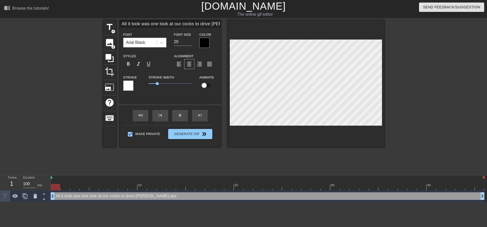
type input "All it took was one look at our cocks to drive Taylor abso"
type textarea "All it took was one look at our cocks to drive Taylor abso"
type input "All it took was one look at our cocks to drive Taylor absol"
type textarea "All it took was one look at our cocks to drive Taylor absol"
type input "All it took was one look at our cocks to drive Taylor absolu"
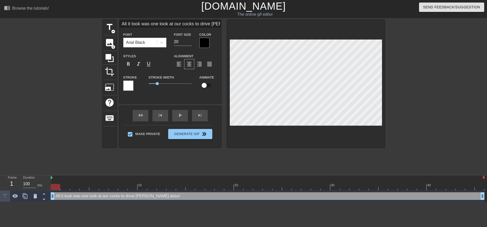
type textarea "All it took was one look at our cocks to drive Taylor absolu"
type input "All it took was one look at our cocks to drive Taylor absolut"
type textarea "All it took was one look at our cocks to drive Taylor absolut"
type input "All it took was one look at our cocks to drive Taylor absolutl"
type textarea "All it took was one look at our cocks to drive Taylor absolutl"
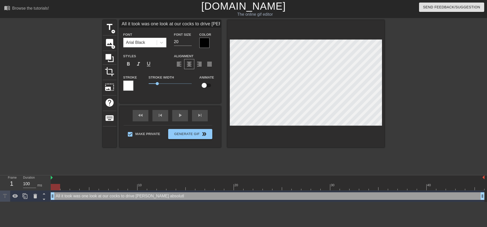
scroll to position [1, 3]
type input "All it took was one look at our cocks to drive Taylor absolutly"
type textarea "All it took was one look at our cocks to drive Taylor absolutly"
type input "All it took was one look at our cocks to drive Taylor absolutly"
type textarea "All it took was one look at our cocks to drive Taylor absolutly"
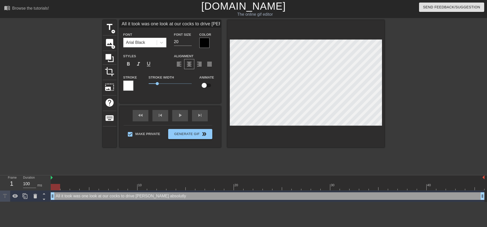
type input "All it took was one look at our cocks to drive Taylor absolutly w"
type textarea "All it took was one look at our cocks to drive Taylor absolutly w"
type input "All it took was one look at our cocks to drive Taylor absolutly wi"
type textarea "All it took was one look at our cocks to drive Taylor absolutly wi"
type input "All it took was one look at our cocks to drive Taylor absolutly wil"
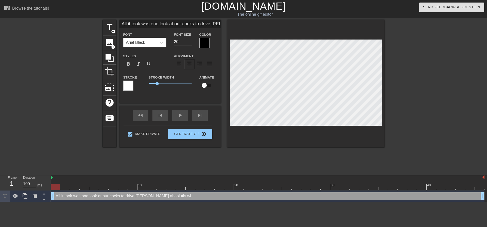
type textarea "All it took was one look at our cocks to drive Taylor absolutly wil"
type input "All it took was one look at our cocks to drive Taylor absolutly wild"
type textarea "All it took was one look at our cocks to drive Taylor absolutly wild"
type input "All it took was one look at our cocks to drive Taylor absolutly wild."
type textarea "All it took was one look at our cocks to drive Taylor absolutly wild."
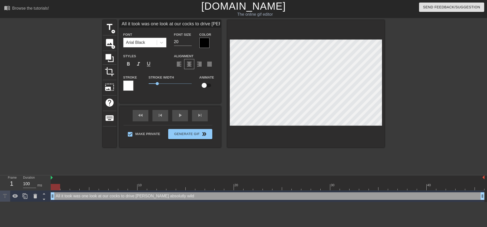
type input "All it took was one look at our cocks to drive Taylor absolutly wild.."
type textarea "All it took was one look at our cocks to drive Taylor absolutly wild.."
type input "All it took was one look at our cocks to drive Taylor absolutly wild.. S"
type textarea "All it took was one look at our cocks to drive Taylor absolutly wild.. S"
type input "All it took was one look at our cocks to drive Taylor absolutly wild.. Sj"
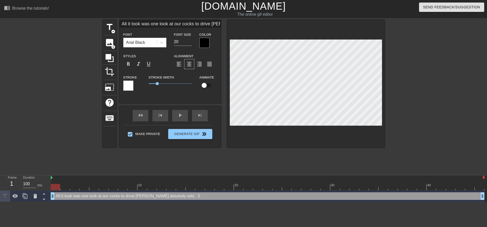
type textarea "All it took was one look at our cocks to drive Taylor absolutly wild.. Sj"
type input "All it took was one look at our cocks to drive Taylor absolutly wild.. S"
type textarea "All it took was one look at our cocks to drive Taylor absolutly wild.. S"
type input "All it took was one look at our cocks to drive Taylor absolutly wild.. Sh"
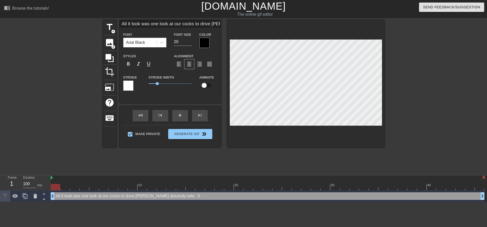
type textarea "All it took was one look at our cocks to drive Taylor absolutly wild.. Sh"
type input "All it took was one look at our cocks to drive Taylor absolutly wild.. She"
type textarea "All it took was one look at our cocks to drive Taylor absolutly wild.. She"
type input "All it took was one look at our cocks to drive Taylor absolutly wild.. She"
type textarea "All it took was one look at our cocks to drive Taylor absolutly wild.. She"
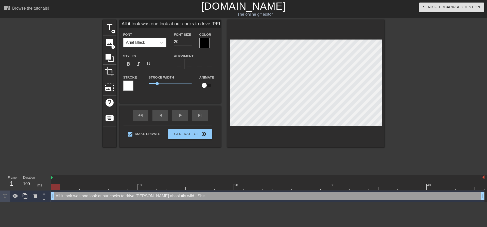
type input "All it took was one look at our cocks to drive Taylor absolutly wild.. She h"
type textarea "All it took was one look at our cocks to drive Taylor absolutly wild.. She h"
type input "All it took was one look at our cocks to drive Taylor absolutly wild.. She ha"
type textarea "All it took was one look at our cocks to drive Taylor absolutly wild.. She ha"
type input "All it took was one look at our cocks to drive Taylor absolutly wild.. She had"
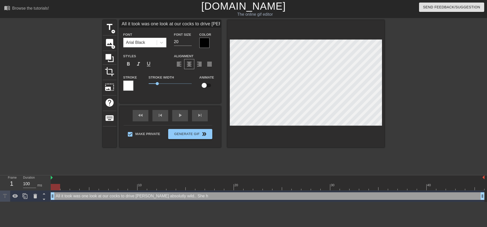
type textarea "All it took was one look at our cocks to drive Taylor absolutly wild.. She had"
type input "All it took was one look at our cocks to drive Taylor absolutly wild.. She had"
type textarea "All it took was one look at our cocks to drive Taylor absolutly wild.. She had"
type input "All it took was one look at our cocks to drive Taylor absolutly wild.. She had t"
type textarea "All it took was one look at our cocks to drive Taylor absolutly wild.. She had t"
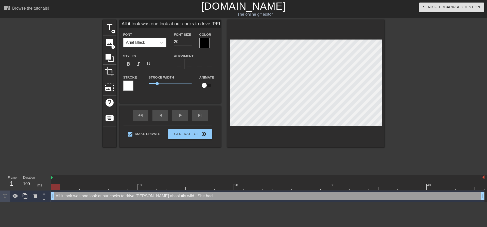
type input "All it took was one look at our cocks to drive Taylor absolutly wild.. She had …"
type textarea "All it took was one look at our cocks to drive Taylor absolutly wild.. She had …"
type input "All it took was one look at our cocks to drive Taylor absolutly wild.. She had …"
type textarea "All it took was one look at our cocks to drive Taylor absolutly wild.. She had …"
type input "All it took was one look at our cocks to drive Taylor absolutly wild.. She had …"
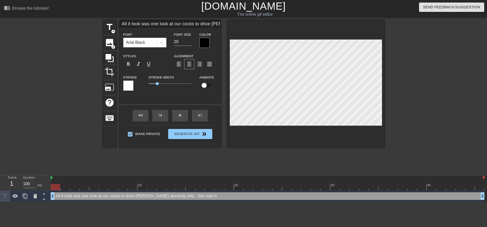
type textarea "All it took was one look at our cocks to drive Taylor absolutly wild.. She had …"
type input "All it took was one look at our cocks to drive Taylor absolutly wild.. She had …"
type textarea "All it took was one look at our cocks to drive Taylor absolutly wild.. She had …"
type input "All it took was one look at our cocks to drive Taylor absolutly wild.. She had …"
type textarea "All it took was one look at our cocks to drive Taylor absolutly wild.. She had …"
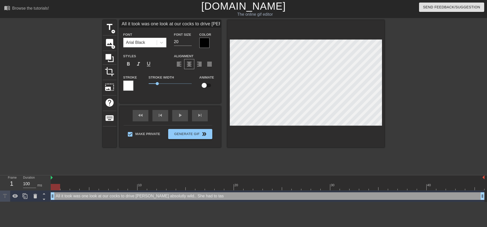
type input "All it took was one look at our cocks to drive Taylor absolutly wild.. She had …"
type textarea "All it took was one look at our cocks to drive Taylor absolutly wild.. She had …"
type input "All it took was one look at our cocks to drive Taylor absolutly wild.. She had …"
type textarea "All it took was one look at our cocks to drive Taylor absolutly wild.. She had …"
type input "All it took was one look at our cocks to drive Taylor absolutly wild.. She had …"
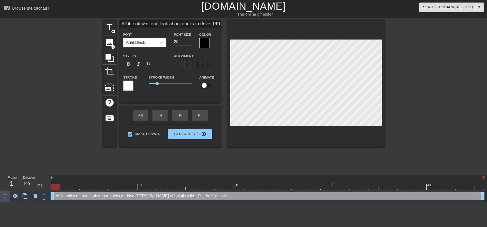
type textarea "All it took was one look at our cocks to drive Taylor absolutly wild.. She had …"
type input "All it took was one look at our cocks to drive Taylor absolutly wild.. She had …"
type textarea "All it took was one look at our cocks to drive Taylor absolutly wild.. She had …"
type input "All it took was one look at our cocks to drive Taylor absolutly wild.. She had …"
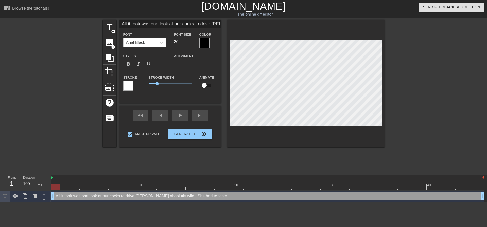
type textarea "All it took was one look at our cocks to drive Taylor absolutly wild.. She had …"
type input "All it took was one look at our cocks to drive Taylor absolutly wild.. She had …"
type textarea "All it took was one look at our cocks to drive Taylor absolutly wild.. She had …"
type input "All it took was one look at our cocks to drive Taylor absolutly wild.. She had …"
type textarea "All it took was one look at our cocks to drive Taylor absolutly wild.. She had …"
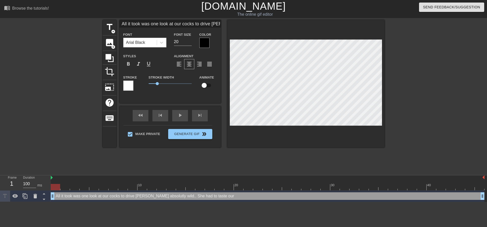
type input "All it took was one look at our cocks to drive Taylor absolutly wild.. She had …"
type textarea "All it took was one look at our cocks to drive Taylor absolutly wild.. She had …"
type input "All it took was one look at our cocks to drive Taylor absolutly wild.. She had …"
type textarea "All it took was one look at our cocks to drive Taylor absolutly wild.. She had …"
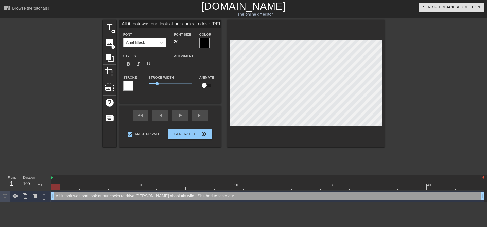
type input "All it took was one look at our cocks to drive Taylor absolutly wild.. She had …"
type textarea "All it took was one look at our cocks to drive Taylor absolutly wild.. She had …"
type input "All it took was one look at our cocks to drive Taylor absolutly wild.. She had …"
type textarea "All it took was one look at our cocks to drive Taylor absolutly wild.. She had …"
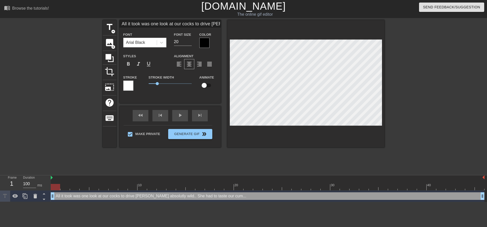
click at [292, 127] on div at bounding box center [305, 84] width 157 height 128
click at [382, 128] on div at bounding box center [305, 84] width 157 height 128
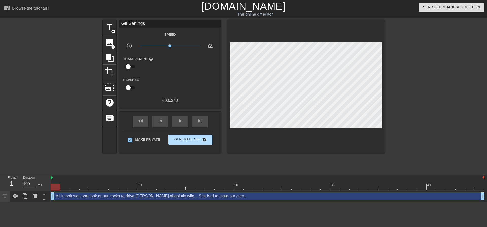
drag, startPoint x: 184, startPoint y: 158, endPoint x: 194, endPoint y: 143, distance: 18.2
click at [186, 155] on div "title add_circle image add_circle crop photo_size_select_large help keyboard Gi…" at bounding box center [244, 96] width 282 height 152
click at [195, 143] on button "Generate Gif double_arrow" at bounding box center [190, 140] width 44 height 10
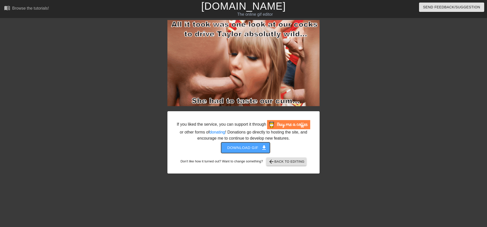
click at [234, 151] on span "Download gif get_app" at bounding box center [245, 148] width 37 height 7
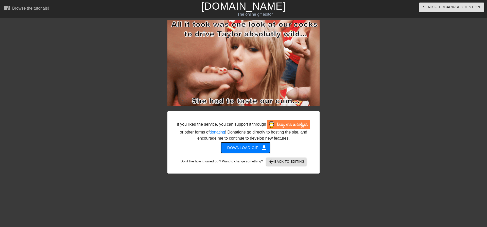
click at [234, 151] on span "Download gif get_app" at bounding box center [245, 148] width 37 height 7
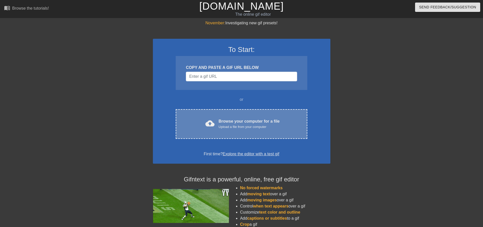
click at [261, 127] on div "Upload a file from your computer" at bounding box center [249, 127] width 61 height 5
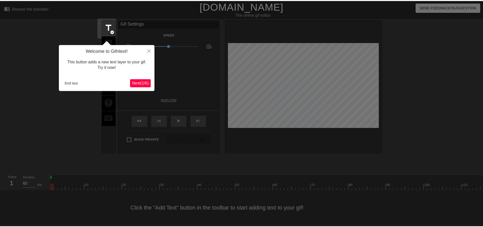
scroll to position [3, 0]
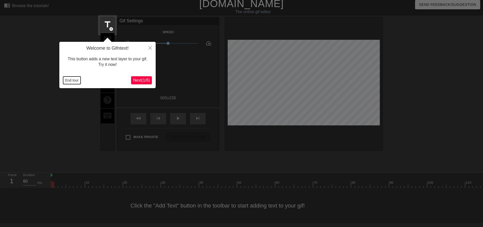
click at [76, 81] on button "End tour" at bounding box center [72, 81] width 18 height 8
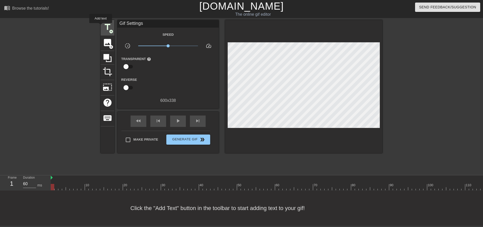
click at [101, 27] on div "title add_circle" at bounding box center [108, 27] width 14 height 15
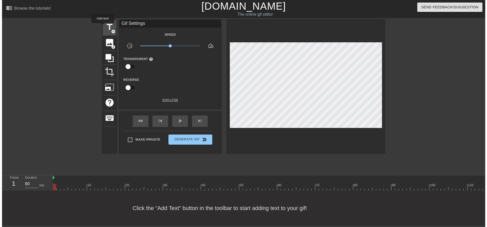
scroll to position [0, 0]
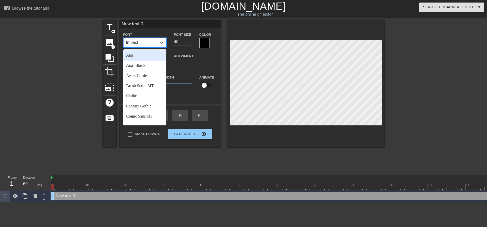
click at [140, 46] on div "Impact" at bounding box center [140, 42] width 33 height 9
click at [140, 65] on div "Arial Black" at bounding box center [144, 66] width 43 height 10
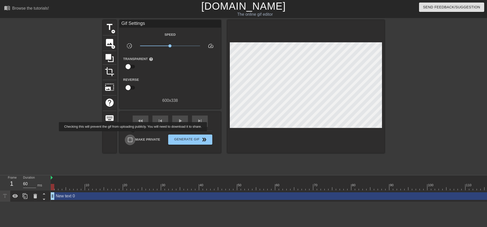
click at [134, 135] on input "Make Private" at bounding box center [130, 140] width 11 height 11
checkbox input "true"
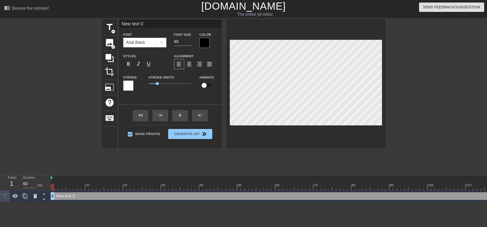
drag, startPoint x: 183, startPoint y: 40, endPoint x: 149, endPoint y: 37, distance: 33.9
click at [149, 37] on div "Font Arial Black Font Size 40 Color" at bounding box center [171, 39] width 102 height 16
type input "20"
click at [191, 63] on span "format_align_center" at bounding box center [189, 64] width 6 height 6
click at [178, 113] on div "fast_rewind skip_previous play_arrow skip_next" at bounding box center [170, 115] width 83 height 19
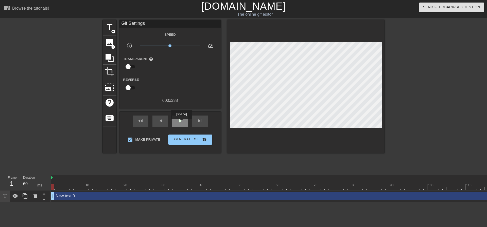
click at [181, 123] on span "play_arrow" at bounding box center [180, 121] width 6 height 6
click at [181, 122] on span "pause" at bounding box center [180, 121] width 6 height 6
drag, startPoint x: 84, startPoint y: 187, endPoint x: 54, endPoint y: 141, distance: 54.5
click at [32, 171] on div "menu_book Browse the tutorials! Gifntext.com The online gif editor Send Feedbac…" at bounding box center [243, 101] width 487 height 202
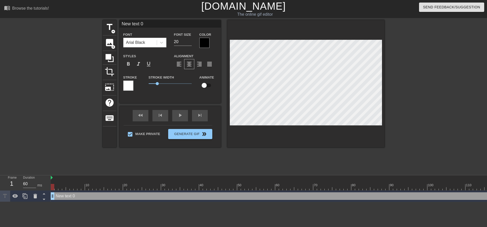
scroll to position [1, 1]
type input "Y"
type textarea "Y"
type input "YE"
type textarea "YE"
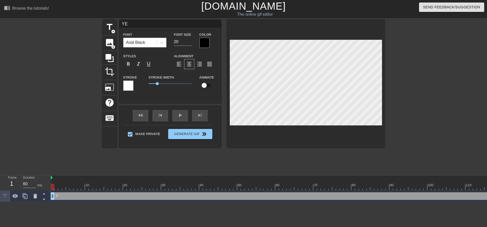
type input "YES"
type textarea "YES"
type input "YES"
type textarea "YES"
type input "YES"
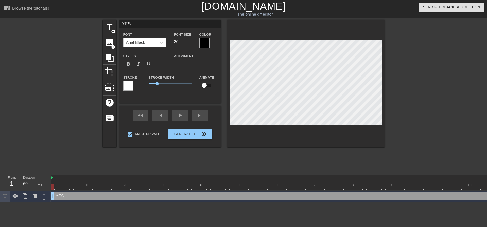
type textarea "YES"
type input "YE"
type textarea "YE"
type input "Y"
type textarea "Y"
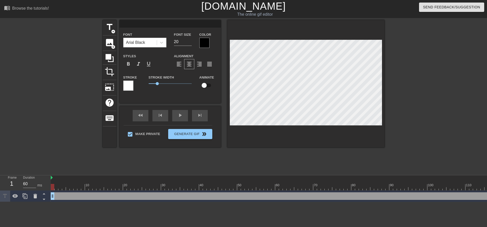
type input "O"
type textarea "O"
type input "OH"
type textarea "OH"
type input "OHH"
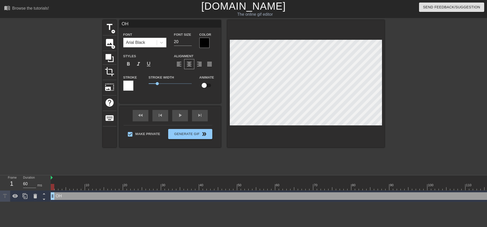
type textarea "OHH"
type input "OHH"
type textarea "OHH"
type input "OHH Y"
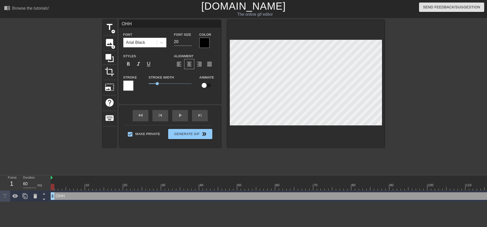
type textarea "OHH Y"
type input "OHH YE"
type textarea "OHH YE"
type input "OHH YEE"
type textarea "OHH YEE"
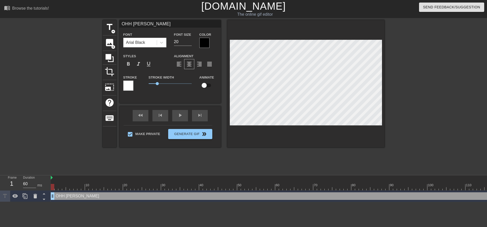
scroll to position [1, 1]
type input "OHH YEES"
type textarea "OHH YEES"
type input "OHH YEES"
type textarea "OHH YEES"
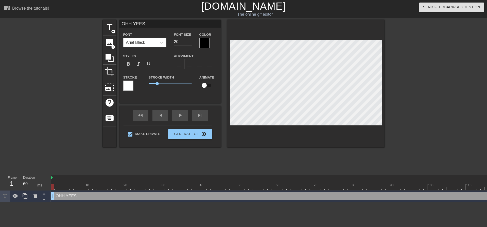
type input "OHH YEES"
type textarea "OHH YEES"
type input "OHH YEESS"
type textarea "OHH YEESS"
type input "OHH YEESSS"
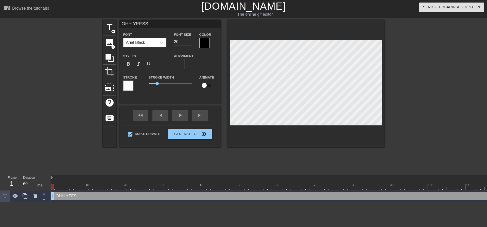
type textarea "OHH YEESSS"
type input "OHH YEESSS"
type textarea "OHH YEESSS"
type input "OHH YEESSS D"
type textarea "OHH YEESSS D"
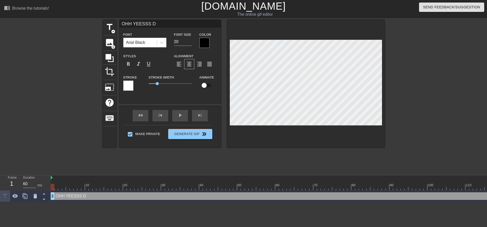
type input "OHH YEESSS DA"
type textarea "OHH YEESSS DA"
type input "OHH YEESSS DAD"
type textarea "OHH YEESSS DAD"
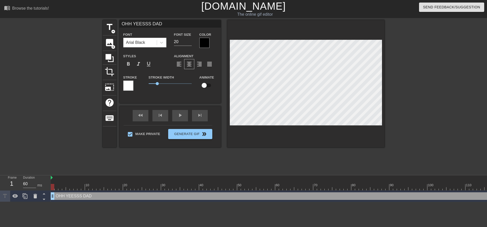
type input "OHH YEESSS DADD"
type textarea "OHH YEESSS DADD"
type input "OHH YEESSS DADDY"
type textarea "OHH YEESSS DADDY"
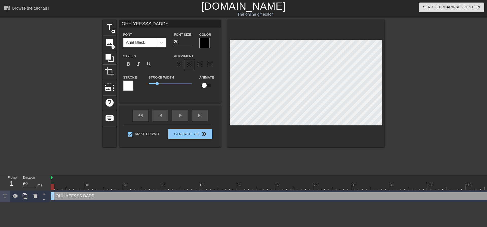
type input "OHH YEESSS DADDY"
type textarea "OHH YEESSS DADDY"
type input "OHH YEESSS DADDY"
type textarea "OHH YEESSS DADDY"
type input "OHH YEESSS DADDY!"
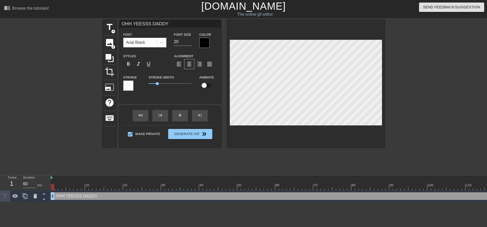
type textarea "OHH YEESSS DADDY!"
type input "OHH YEESSS DADDY!"
type textarea "OHH YEESSS DADDY!"
type input "OHH YEESSS DADDY! I"
type textarea "OHH YEESSS DADDY! I"
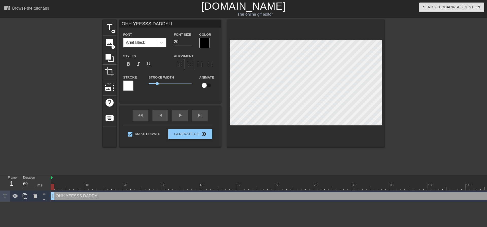
type input "OHH YEESSS DADDY! I"
type textarea "OHH YEESSS DADDY! I"
type input "OHH YEESSS DADDY! I L"
type textarea "OHH YEESSS DADDY! I L"
type input "OHH YEESSS DADDY! I LO"
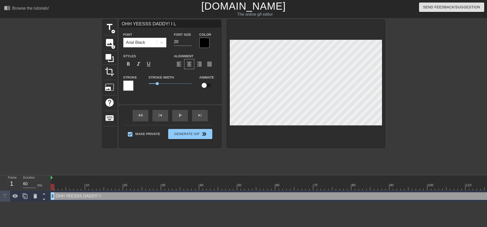
type textarea "OHH YEESSS DADDY! I LO"
type input "OHH YEESSS DADDY! I LOV"
type textarea "OHH YEESSS DADDY! I LOVE"
type input "OHH YEESSS DADDY! I LOVE"
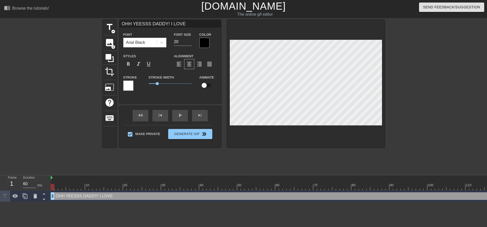
type textarea "OHH YEESSS DADDY! I LOVE B"
type input "OHH YEESSS DADDY! I LOVE BV"
type textarea "OHH YEESSS DADDY! I LOVE BV"
type input "OHH YEESSS DADDY! I LOVE B"
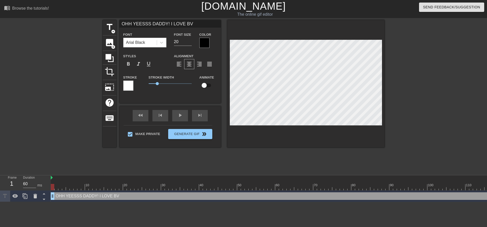
type textarea "OHH YEESSS DADDY! I LOVE B"
type input "OHH YEESSS DADDY! I LOVE BE"
type textarea "OHH YEESSS DADDY! I LOVE BE"
type input "OHH YEESSS DADDY! I LOVE BEI"
type textarea "OHH YEESSS DADDY! I LOVE BEI"
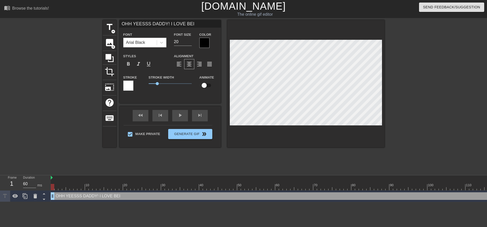
type input "OHH YEESSS DADDY! I LOVE BEIN"
type textarea "OHH YEESSS DADDY! I LOVE BEIN"
type input "OHH YEESSS DADDY! I LOVE BEING"
type textarea "OHH YEESSS DADDY! I LOVE BEING"
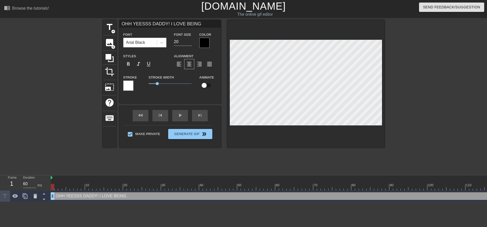
type input "OHH YEESSS DADDY! I LOVE BEING"
type textarea "OHH YEESSS DADDY! I LOVE BEING"
type input "OHH YEESSS DADDY! I LOVE BEINGY"
type textarea "OHH YEESSS DADDY! I LOVE BEING Y"
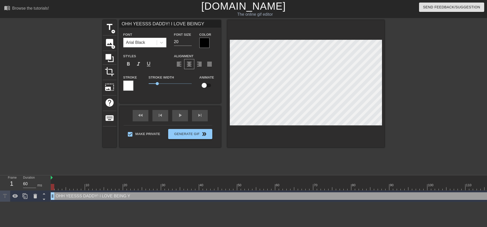
type input "OHH YEESSS DADDY! I LOVE BEINGYO"
type textarea "OHH YEESSS DADDY! I LOVE BEING YO"
type input "OHH YEESSS DADDY! I LOVE BEINGYOU"
type textarea "OHH YEESSS DADDY! I LOVE BEING YOU"
type input "OHH YEESSS DADDY! I LOVE BEINGYOUR"
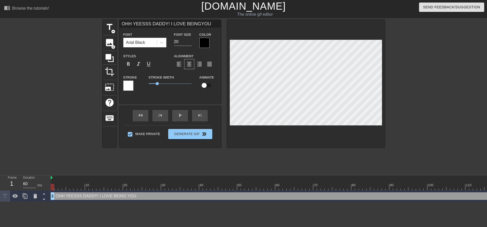
type textarea "OHH YEESSS DADDY! I LOVE BEING YOUR"
type input "OHH YEESSS DADDY! I LOVE BEINGYOUR"
type textarea "OHH YEESSS DADDY! I LOVE BEING YOUR"
type input "OHH YEESSS DADDY! I LOVE BEINGYOUR L"
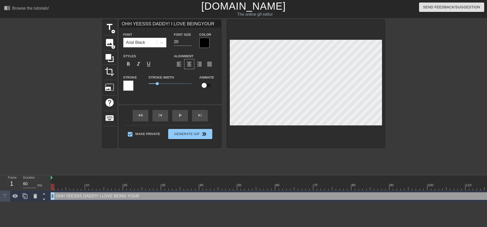
type textarea "OHH YEESSS DADDY! I LOVE BEING YOUR L"
type input "OHH YEESSS DADDY! I LOVE BEINGYOUR LI"
type textarea "OHH YEESSS DADDY! I LOVE BEING YOUR LI"
type input "OHH YEESSS DADDY! I LOVE BEINGYOUR LIT"
type textarea "OHH YEESSS DADDY! I LOVE BEING YOUR LIT"
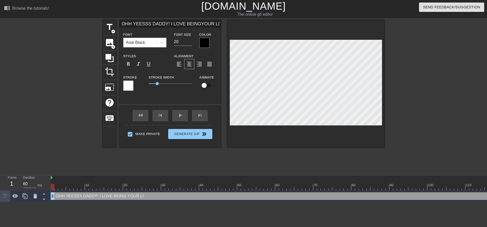
type input "OHH YEESSS DADDY! I LOVE BEINGYOUR LITT"
type textarea "OHH YEESSS DADDY! I LOVE BEING YOUR LITTL"
type input "OHH YEESSS DADDY! I LOVE BEINGYOUR LITTLE"
type textarea "OHH YEESSS DADDY! I LOVE BEING YOUR LITTLE"
type input "OHH YEESSS DADDY! I LOVE BEINGYOUR LITTLE"
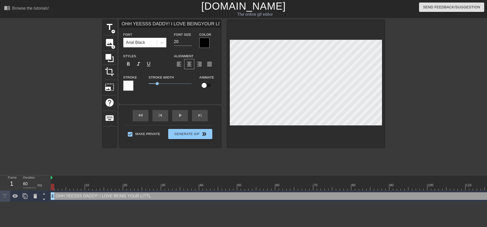
type textarea "OHH YEESSS DADDY! I LOVE BEING YOUR LITTLE"
type input "OHH YEESSS DADDY! I LOVE BEINGYOUR LITTLE F"
type textarea "OHH YEESSS DADDY! I LOVE BEING YOUR LITTLE F"
type input "OHH YEESSS DADDY! I LOVE BEINGYOUR LITTLE FU"
type textarea "OHH YEESSS DADDY! I LOVE BEING YOUR LITTLE FU"
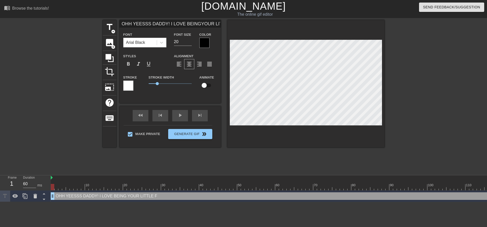
type input "OHH YEESSS DADDY! I LOVE BEINGYOUR LITTLE FUC"
type textarea "OHH YEESSS DADDY! I LOVE BEING YOUR LITTLE FUC"
type input "OHH YEESSS DADDY! I LOVE BEINGYOUR LITTLE FUCK"
type textarea "OHH YEESSS DADDY! I LOVE BEING YOUR LITTLE FUCK"
type input "OHH YEESSS DADDY! I LOVE BEINGYOUR LITTLE FUCK"
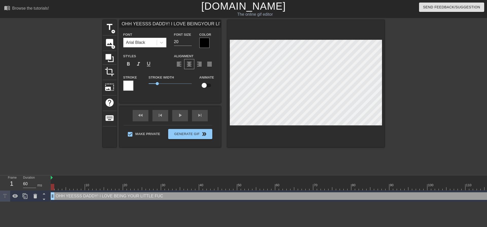
type textarea "OHH YEESSS DADDY! I LOVE BEING YOUR LITTLE FUCK"
type input "OHH YEESSS DADDY! I LOVE BEINGYOUR LITTLE FUCK P"
type textarea "OHH YEESSS DADDY! I LOVE BEING YOUR LITTLE FUCK P"
type input "OHH YEESSS DADDY! I LOVE BEINGYOUR LITTLE FUCK"
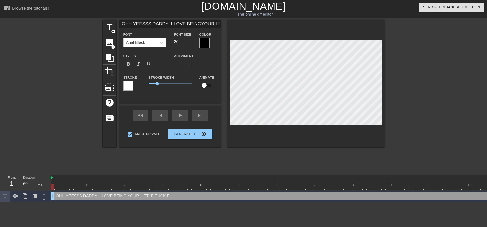
type textarea "OHH YEESSS DADDY! I LOVE BEING YOUR LITTLE FUCK"
type input "OHH YEESSS DADDY! I LOVE BEINGYOUR LITTLE FUCK"
type textarea "OHH YEESSS DADDY! I LOVE BEING YOUR LITTLE FUCK"
type input "OHH YEESSS DADDY! I LOVE BEINGYOUR LITTLE FUC"
type textarea "OHH YEESSS DADDY! I LOVE BEING YOUR LITTLE FUC"
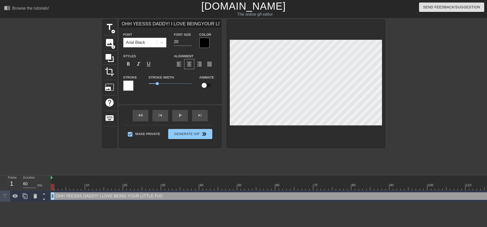
type input "OHH YEESSS DADDY! I LOVE BEINGYOUR LITTLE FU"
type textarea "OHH YEESSS DADDY! I LOVE BEING YOUR LITTLE FU"
type input "OHH YEESSS DADDY! I LOVE BEINGYOUR LITTLE F"
type textarea "OHH YEESSS DADDY! I LOVE BEING YOUR LITTLE F"
type input "OHH YEESSS DADDY! I LOVE BEINGYOUR LITTLE"
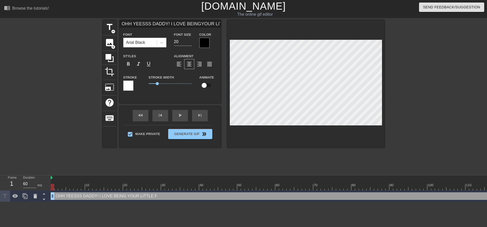
type textarea "OHH YEESSS DADDY! I LOVE BEING YOUR LITTLE"
type input "OHH YEESSS DADDY! I LOVE BEINGYOUR LITTLE F"
type textarea "OHH YEESSS DADDY! I LOVE BEING YOUR LITTLE F"
type input "OHH YEESSS DADDY! I LOVE BEINGYOUR LITTLE FU"
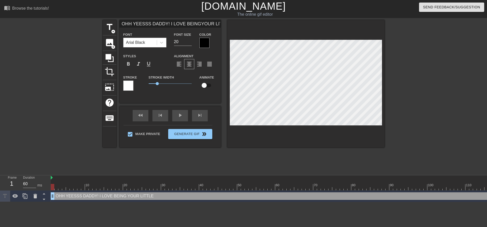
type textarea "OHH YEESSS DADDY! I LOVE BEING YOUR LITTLE FU"
type input "OHH YEESSS DADDY! I LOVE BEINGYOUR LITTLE FUC"
type textarea "OHH YEESSS DADDY! I LOVE BEING YOUR LITTLE FUC"
type input "OHH YEESSS DADDY! I LOVE BEINGYOUR LITTLE FUCK"
type textarea "OHH YEESSS DADDY! I LOVE BEING YOUR LITTLE FUCK"
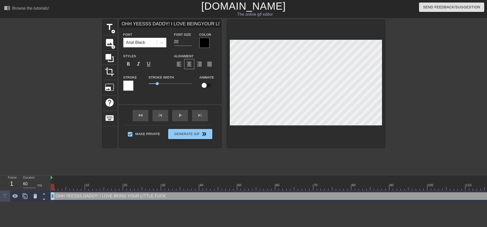
type input "OHH YEESSS DADDY! I LOVE BEINGYOUR LITTLE FUCKD"
type textarea "OHH YEESSS DADDY! I LOVE BEING YOUR LITTLE FUCKD"
type input "OHH YEESSS DADDY! I LOVE BEINGYOUR LITTLE FUCKDO"
type textarea "OHH YEESSS DADDY! I LOVE BEING YOUR LITTLE FUCKDO"
type input "OHH YEESSS DADDY! I LOVE BEINGYOUR LITTLE FUCKDOL"
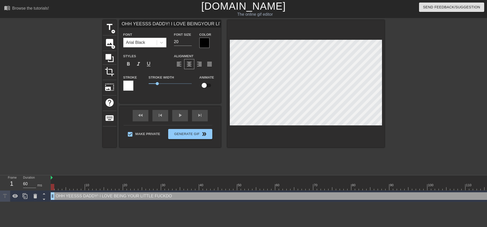
type textarea "OHH YEESSS DADDY! I LOVE BEING YOUR LITTLE FUCKDOL"
type input "OHH YEESSS DADDY! I LOVE BEINGYOUR LITTLE FUCKDOLL"
type textarea "OHH YEESSS DADDY! I LOVE BEING YOUR LITTLE FUCKDOLL"
type input "OHH YEESSS DADDY! I LOVE BEINGYOUR LITTLE FUCKDOLL!"
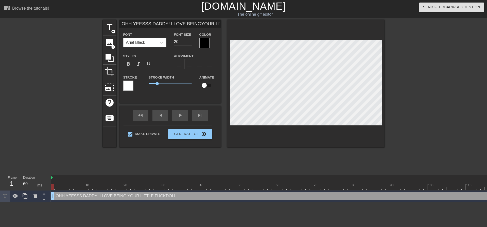
type textarea "OHH YEESSS DADDY! I LOVE BEING YOUR LITTLE FUCKDOLL!"
type input "OHH YEESSS DADDY! I LOVE BEINGYOUR LITTLE FUCKDOLL!"
type textarea "OHH YEESSS DADDY! I LOVE BEING YOUR LITTLE FUCKDOLL!"
type input "OHH YEESSS DADDY! I LOVE BEINGYOUR LITTLE FUCKDOLL!"
type textarea "OHH YEESSS DADDY! I LOVE BEING YOUR LITTLE FUCKDOLL!"
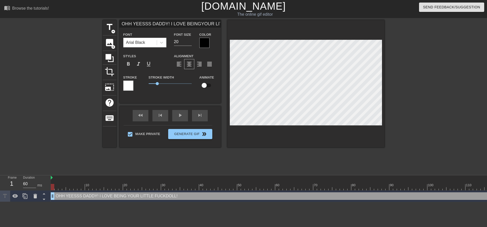
type input "OHH YEESSS DADDY! I LOVE BEINGYOUR LITTLE FUCKDOLL!"
type textarea "OHH YEESSS DADDY! I LOVE BEING YOUR LITTLE FUCKDOLL!"
type input "OHH YEESSS DADDY! I LOVE BEINGYOUR LITTLE FUCKDOLL!"
type textarea "OHH YEESSS DADDY! I LOVE BEING YOUR LITTLE FUCKDOLL!"
type input "OHH YEESSS DADDY! I LOVE BEINGYOUR LITTLE FUCKDOLL!"
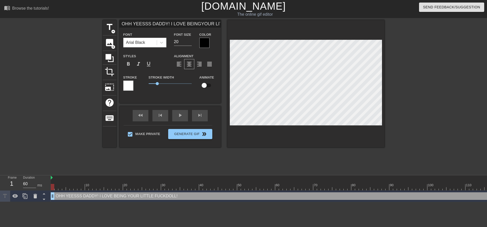
type textarea "OHH YEESSS DADDY! I LOVE BEING YOUR LITTLE FUCKDOLL!"
type input "OHH YEESSS DADDY! I LOVE BEINGYOUR LITTLE FUCKDOLL!"
type textarea "OHH YEESSS DADDY! I LOVE BEING YOUR LITTLE FUCKDOLL!"
type input "OHH YEESSS DADDY! I LOVE BEINGYOUR LITTLE FUCKDOLL!M"
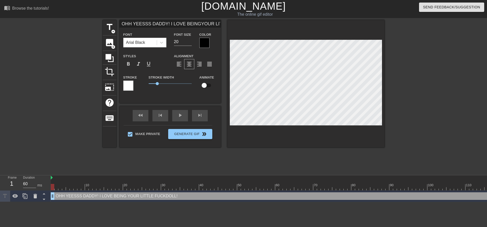
type textarea "OHH YEESSS DADDY! I LOVE BEING YOUR LITTLE FUCKDOLL! M"
type input "OHH YEESSS DADDY! I LOVE BEINGYOUR LITTLE FUCKDOLL!MM"
type textarea "OHH YEESSS DADDY! I LOVE BEING YOUR LITTLE FUCKDOLL! MM"
type input "OHH YEESSS DADDY! I LOVE BEINGYOUR LITTLE FUCKDOLL!MMM"
type textarea "OHH YEESSS DADDY! I LOVE BEING YOUR LITTLE FUCKDOLL! MMM"
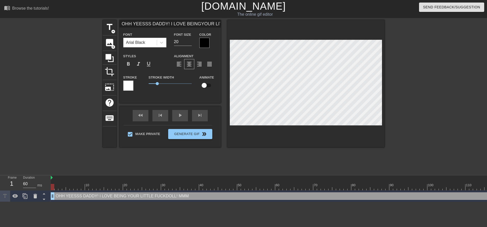
type input "OHH YEESSS DADDY! I LOVE BEINGYOUR LITTLE FUCKDOLL!MMMM"
type textarea "OHH YEESSS DADDY! I LOVE BEING YOUR LITTLE FUCKDOLL! MMMM"
type input "OHH YEESSS DADDY! I LOVE BEINGYOUR LITTLE FUCKDOLL!MMMMN"
type textarea "OHH YEESSS DADDY! I LOVE BEING YOUR LITTLE FUCKDOLL! MMMMN"
type input "OHH YEESSS DADDY! I LOVE BEINGYOUR LITTLE FUCKDOLL!MMMMN"
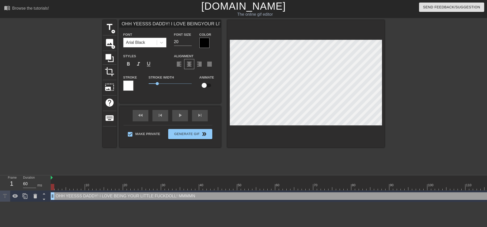
type textarea "OHH YEESSS DADDY! I LOVE BEING YOUR LITTLE FUCKDOLL! MMMMN"
type input "OHH YEESSS DADDY! I LOVE BEINGYOUR LITTLE FUCKDOLL!MMMMN P"
type textarea "OHH YEESSS DADDY! I LOVE BEING YOUR LITTLE FUCKDOLL! MMMMN P"
type input "OHH YEESSS DADDY! I LOVE BEINGYOUR LITTLE FUCKDOLL!MMMMN PL"
type textarea "OHH YEESSS DADDY! I LOVE BEING YOUR LITTLE FUCKDOLL! MMMMN PL"
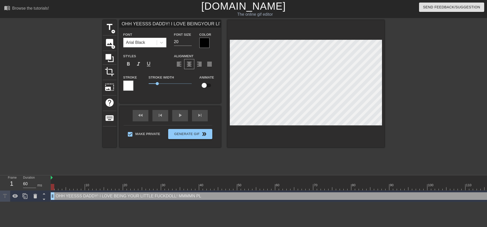
type input "OHH YEESSS DADDY! I LOVE BEINGYOUR LITTLE FUCKDOLL!MMMMN PLE"
type textarea "OHH YEESSS DADDY! I LOVE BEING YOUR LITTLE FUCKDOLL! MMMMN PLE"
type input "OHH YEESSS DADDY! I LOVE BEINGYOUR LITTLE FUCKDOLL!MMMMN PLEA"
type textarea "OHH YEESSS DADDY! I LOVE BEING YOUR LITTLE FUCKDOLL! MMMMN PLEA"
type input "OHH YEESSS DADDY! I LOVE BEINGYOUR LITTLE FUCKDOLL!MMMMN PLEAS"
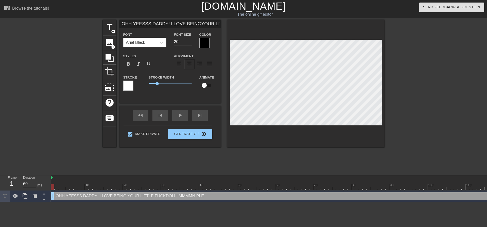
type textarea "OHH YEESSS DADDY! I LOVE BEING YOUR LITTLE FUCKDOLL! MMMMN PLEAS"
type input "OHH YEESSS DADDY! I LOVE BEINGYOUR LITTLE FUCKDOLL!MMMMN PLEASE"
type textarea "OHH YEESSS DADDY! I LOVE BEING YOUR LITTLE FUCKDOLL! MMMMN PLEASE"
type input "OHH YEESSS DADDY! I LOVE BEINGYOUR LITTLE FUCKDOLL!MMMMN PLEASE"
type textarea "OHH YEESSS DADDY! I LOVE BEING YOUR LITTLE FUCKDOLL! MMMMN PLEASE"
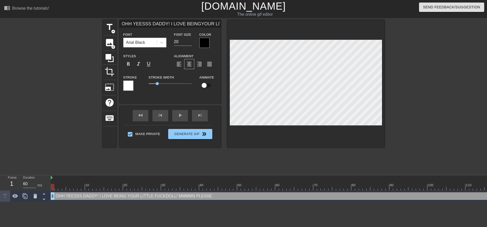
type input "OHH YEESSS DADDY! I LOVE BEINGYOUR LITTLE FUCKDOLL!MMMMN PLEASE C"
type textarea "OHH YEESSS DADDY! I LOVE BEING YOUR LITTLE FUCKDOLL! MMMMN PLEASE C"
type input "OHH YEESSS DADDY! I LOVE BEINGYOUR LITTLE FUCKDOLL!MMMMN PLEASE CU"
type textarea "OHH YEESSS DADDY! I LOVE BEING YOUR LITTLE FUCKDOLL! MMMMN PLEASE CU"
type input "OHH YEESSS DADDY! I LOVE BEINGYOUR LITTLE FUCKDOLL!MMMMN PLEASE CUM"
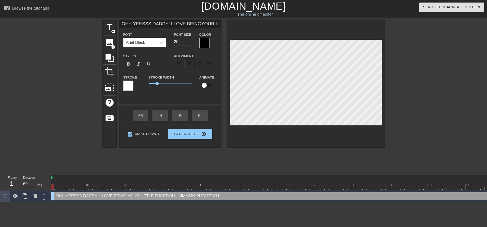
type textarea "OHH YEESSS DADDY! I LOVE BEING YOUR LITTLE FUCKDOLL! MMMMN PLEASE CUM"
type input "OHH YEESSS DADDY! I LOVE BEINGYOUR LITTLE FUCKDOLL!MMMMN PLEASE CUM"
type textarea "OHH YEESSS DADDY! I LOVE BEING YOUR LITTLE FUCKDOLL! MMMMN PLEASE CUM I"
type input "OHH YEESSS DADDY! I LOVE BEINGYOUR LITTLE FUCKDOLL!MMMMN PLEASE CUM IN"
type textarea "OHH YEESSS DADDY! I LOVE BEING YOUR LITTLE FUCKDOLL! MMMMN PLEASE CUM IN"
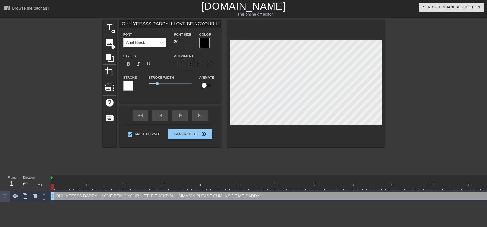
scroll to position [3, 0]
click at [414, 66] on div at bounding box center [429, 96] width 76 height 152
click at [405, 91] on div at bounding box center [429, 96] width 76 height 152
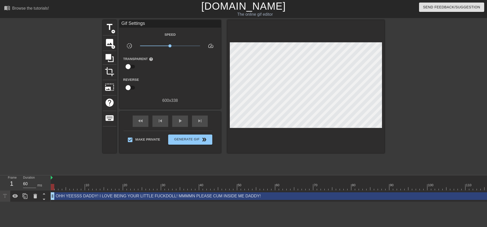
click at [406, 78] on div at bounding box center [429, 96] width 76 height 152
click at [194, 139] on span "Generate Gif double_arrow" at bounding box center [190, 140] width 40 height 6
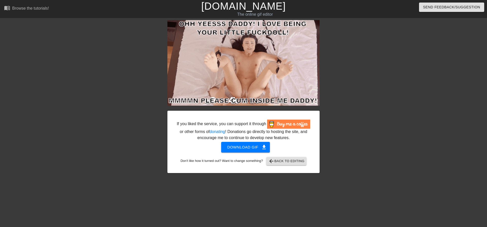
click at [131, 81] on div at bounding box center [123, 96] width 76 height 152
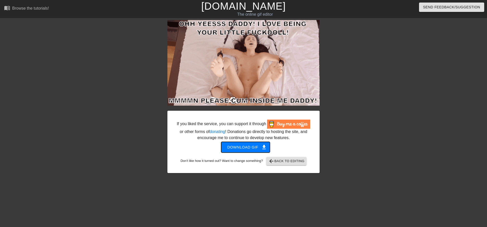
click at [242, 149] on span "Download gif get_app" at bounding box center [245, 147] width 37 height 7
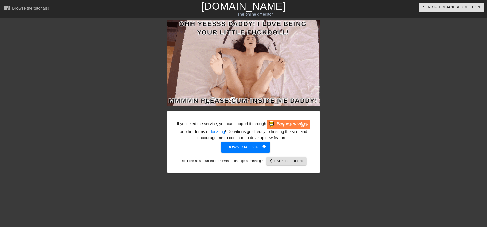
click at [91, 38] on div at bounding box center [123, 96] width 76 height 152
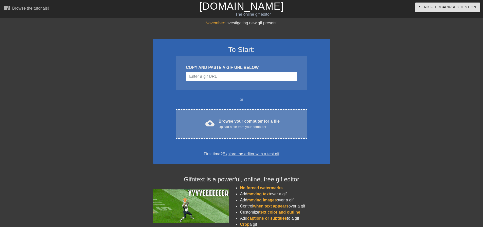
click at [249, 123] on div "Browse your computer for a file Upload a file from your computer" at bounding box center [249, 124] width 61 height 11
click at [267, 125] on div "Upload a file from your computer" at bounding box center [249, 127] width 61 height 5
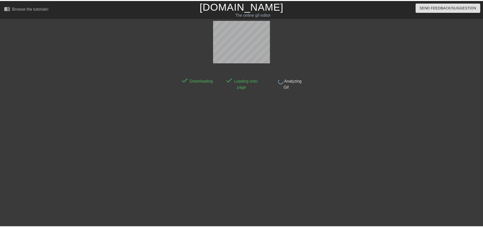
scroll to position [3, 0]
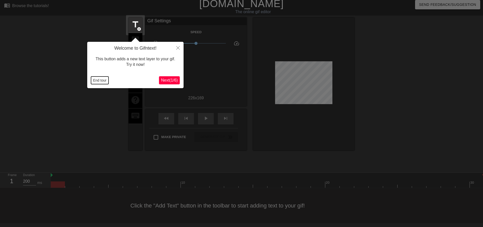
click at [99, 84] on button "End tour" at bounding box center [100, 81] width 18 height 8
